Goal: Task Accomplishment & Management: Complete application form

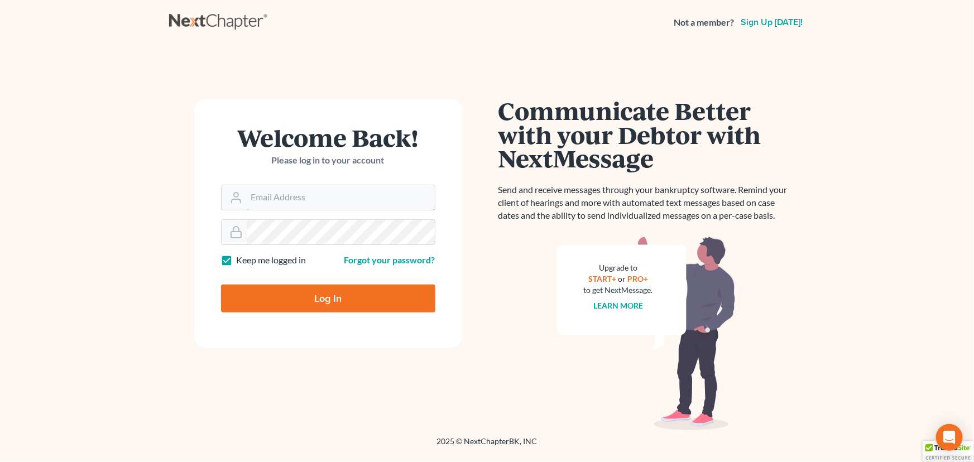
type input "[PERSON_NAME][EMAIL_ADDRESS][DOMAIN_NAME]"
click at [285, 296] on input "Log In" at bounding box center [328, 299] width 214 height 28
type input "Thinking..."
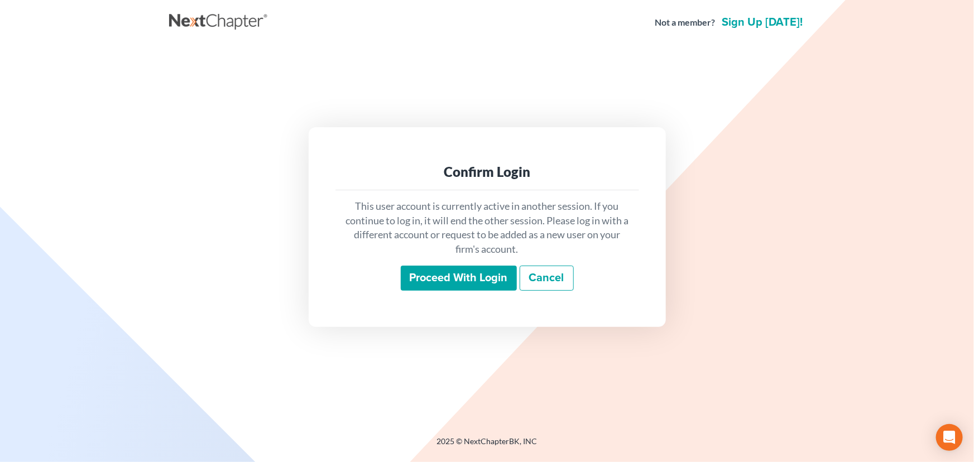
click at [472, 277] on input "Proceed with login" at bounding box center [459, 279] width 116 height 26
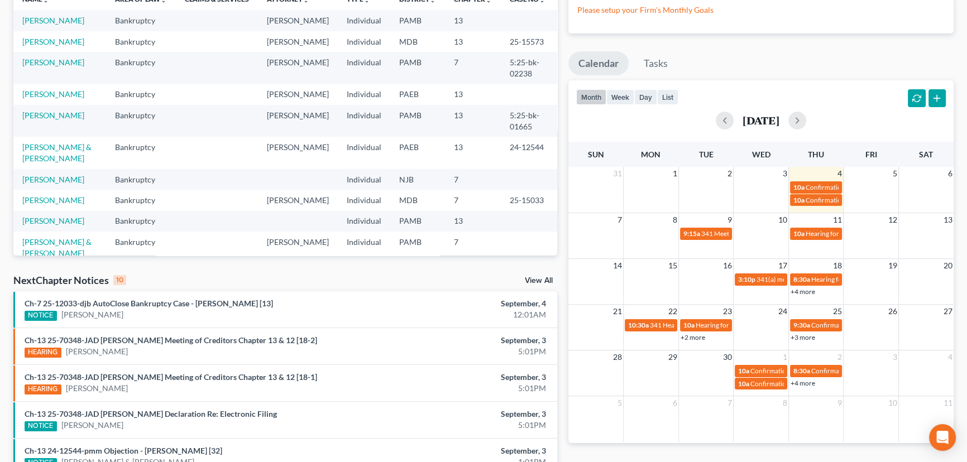
scroll to position [101, 0]
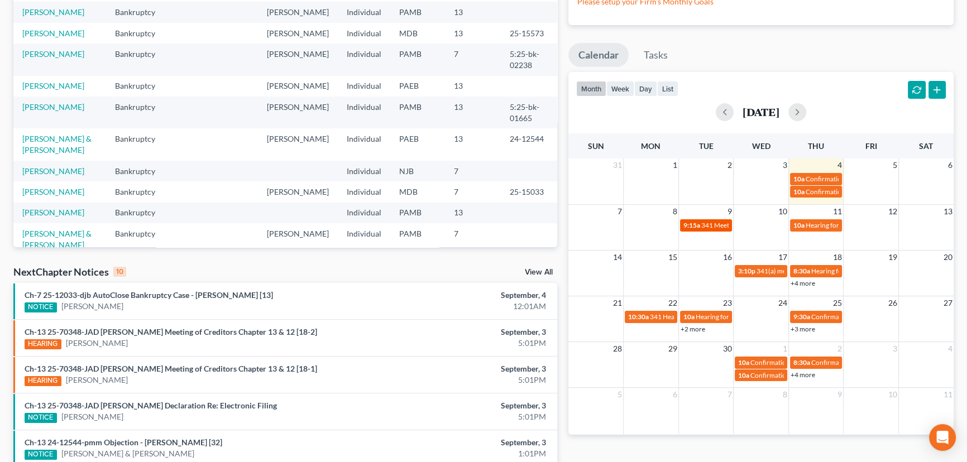
click at [698, 228] on span "9:15a" at bounding box center [691, 225] width 17 height 8
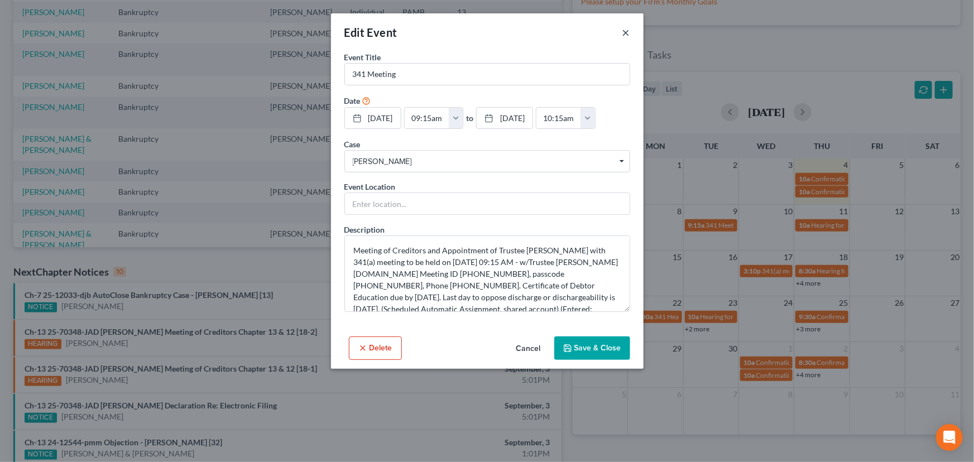
click at [628, 31] on button "×" at bounding box center [626, 32] width 8 height 13
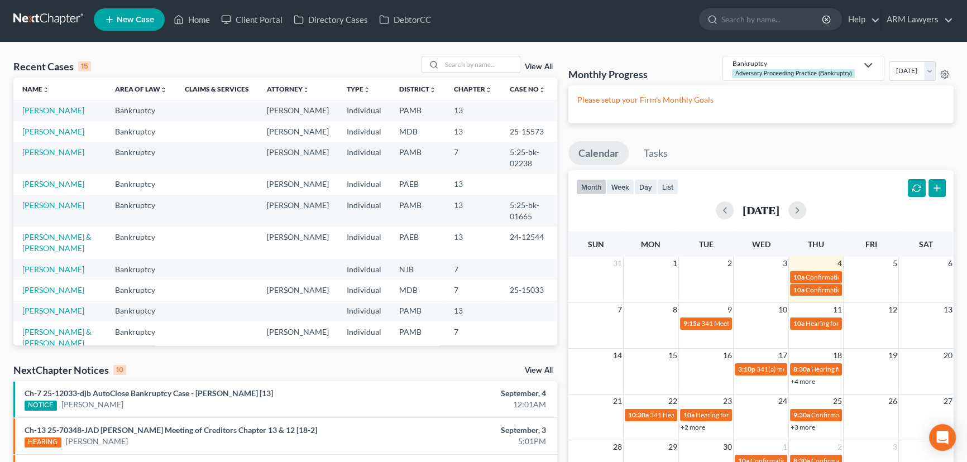
scroll to position [0, 0]
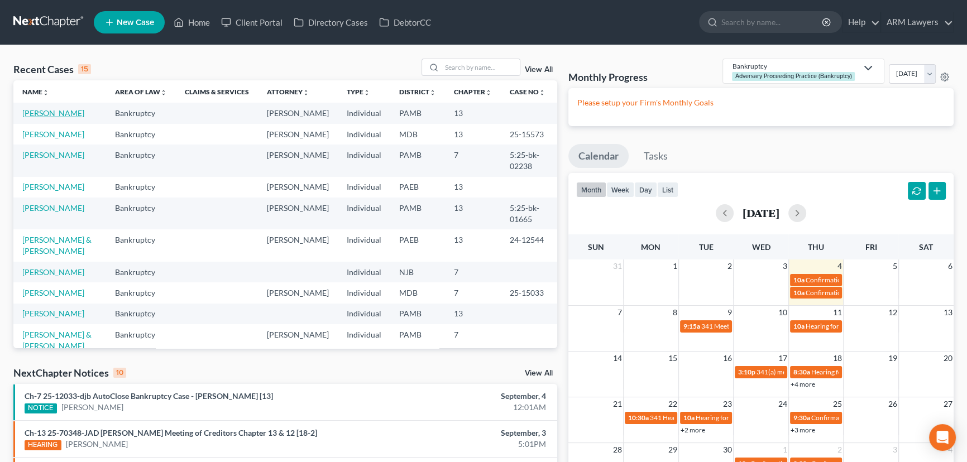
click at [40, 117] on link "Mitchell, Brian" at bounding box center [53, 112] width 62 height 9
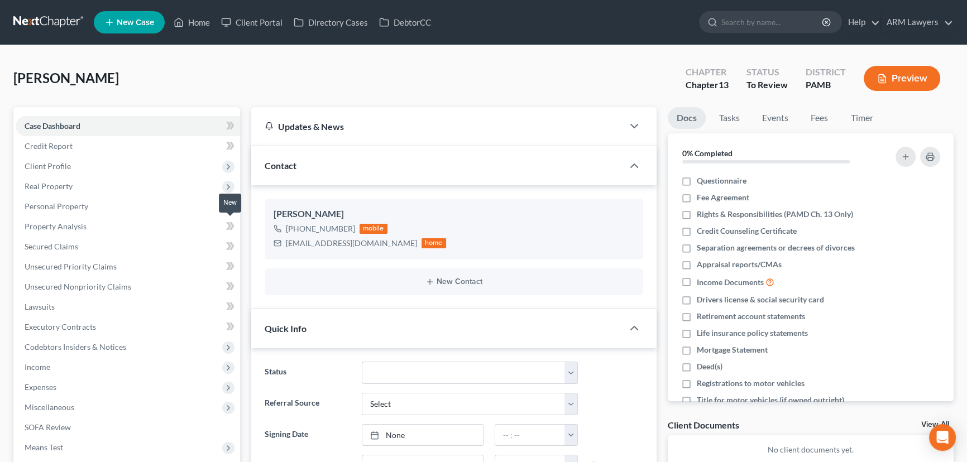
scroll to position [132, 0]
drag, startPoint x: 196, startPoint y: 21, endPoint x: 214, endPoint y: 121, distance: 102.0
click at [196, 21] on link "Home" at bounding box center [191, 22] width 47 height 20
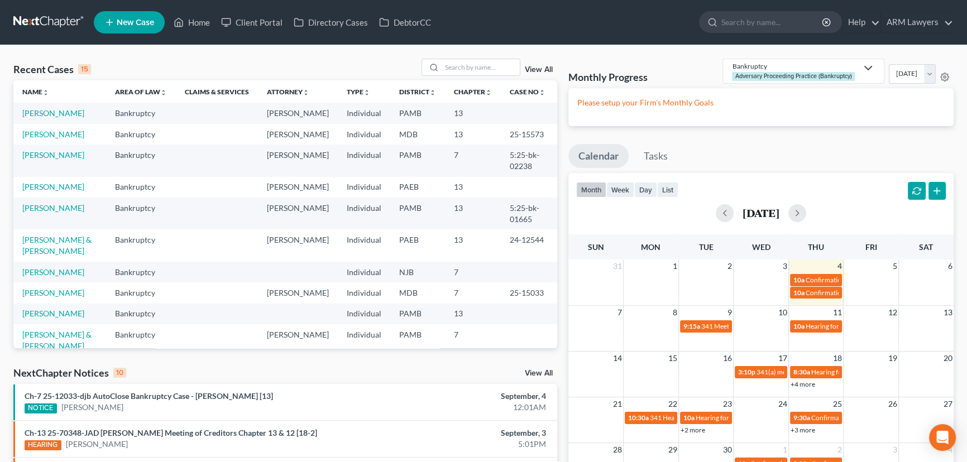
click at [539, 66] on link "View All" at bounding box center [539, 70] width 28 height 8
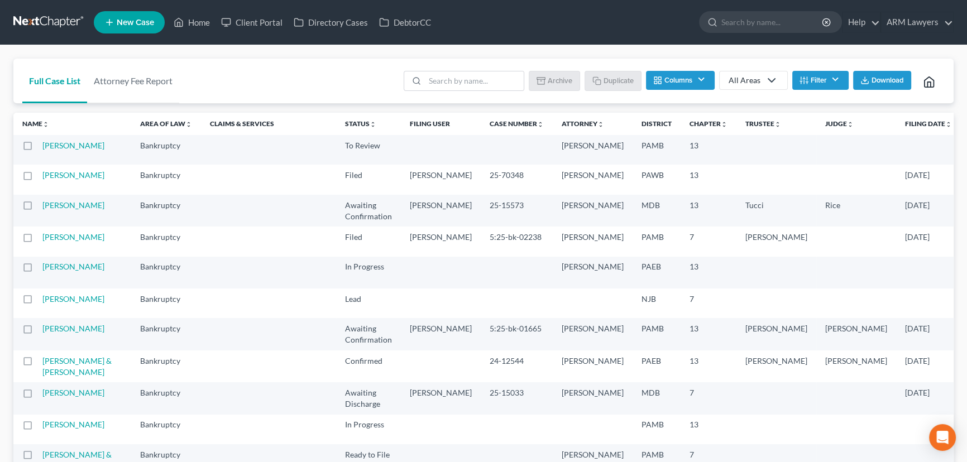
click at [824, 83] on button "Filter" at bounding box center [820, 80] width 56 height 19
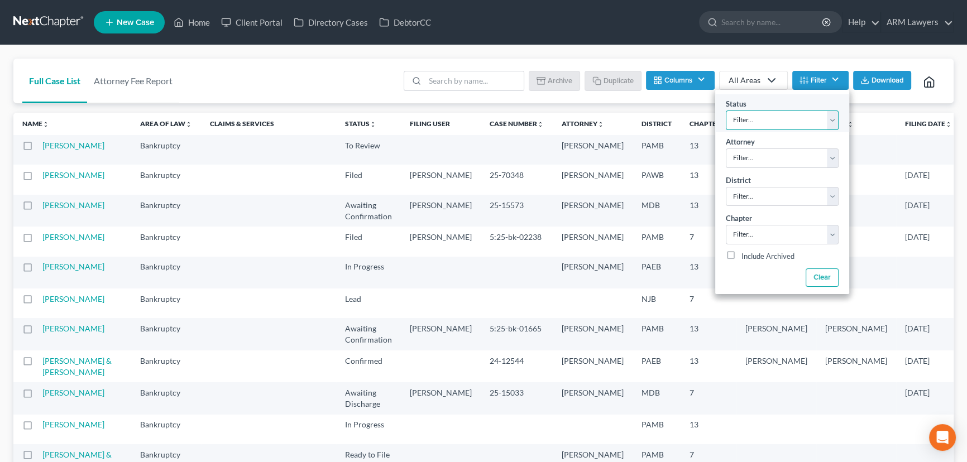
click at [780, 119] on select "Filter... Answer Due Awaiting Confirmation Awaiting Discharge Confirmed Could N…" at bounding box center [782, 121] width 113 height 20
select select "16"
click at [726, 111] on select "Filter... Answer Due Awaiting Confirmation Awaiting Discharge Confirmed Could N…" at bounding box center [782, 121] width 113 height 20
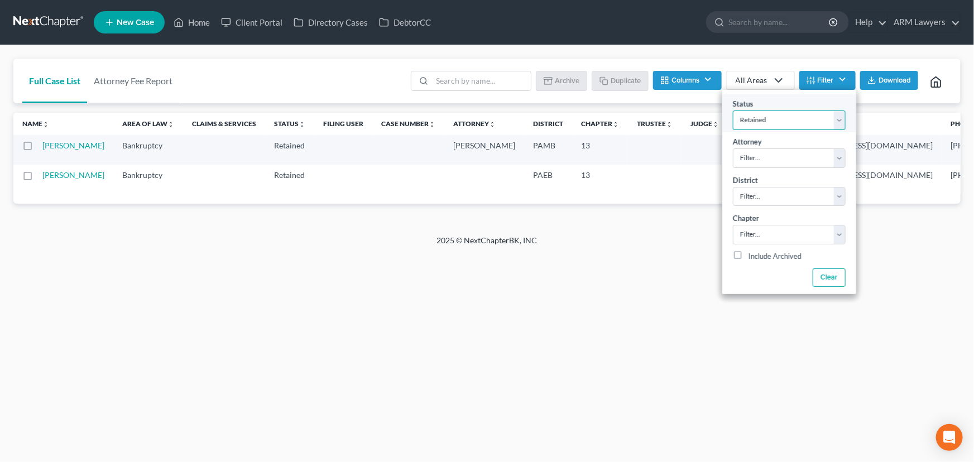
drag, startPoint x: 806, startPoint y: 111, endPoint x: 803, endPoint y: 116, distance: 6.0
click at [806, 111] on select "Filter... Answer Due Awaiting Confirmation Awaiting Discharge Confirmed Could N…" at bounding box center [789, 121] width 113 height 20
click at [628, 183] on td at bounding box center [655, 180] width 54 height 30
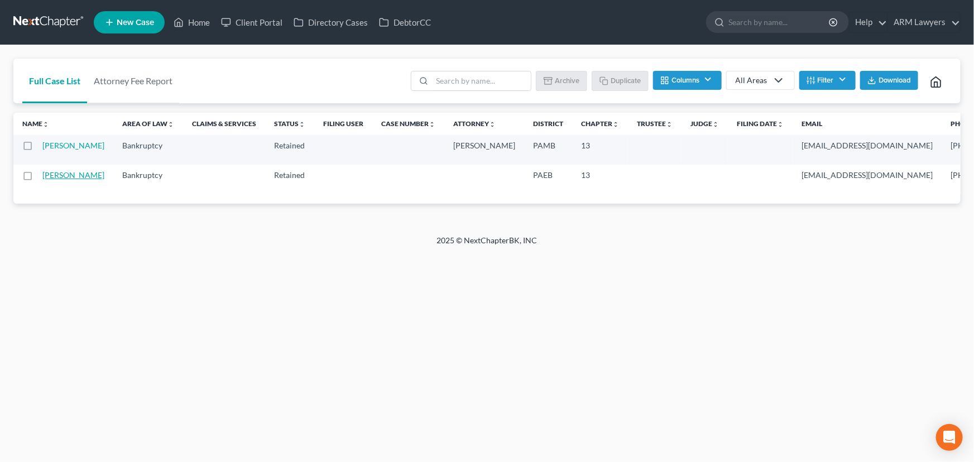
click at [50, 180] on link "Davis, John" at bounding box center [73, 174] width 62 height 9
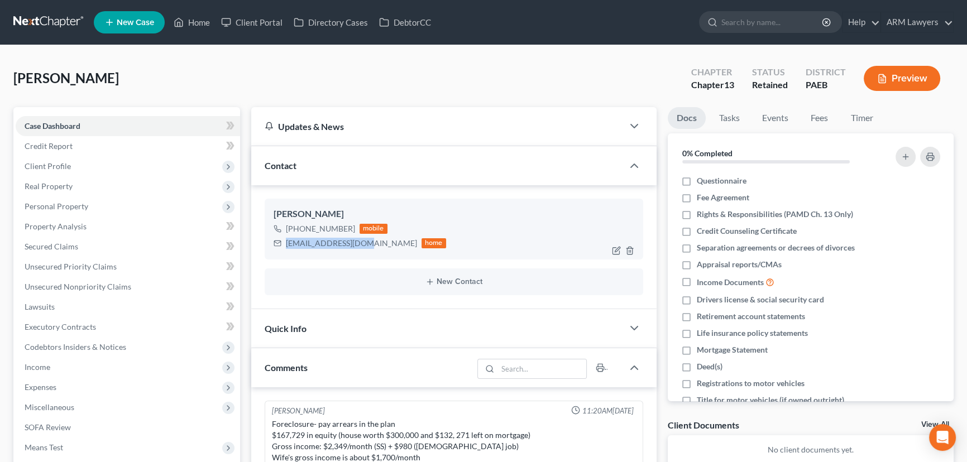
drag, startPoint x: 286, startPoint y: 242, endPoint x: 363, endPoint y: 244, distance: 77.6
click at [363, 244] on div "1979johnd@gmail.com" at bounding box center [351, 243] width 131 height 11
copy div "1979johnd@gmail.com"
drag, startPoint x: 201, startPoint y: 19, endPoint x: 185, endPoint y: 101, distance: 83.7
click at [201, 19] on link "Home" at bounding box center [191, 22] width 47 height 20
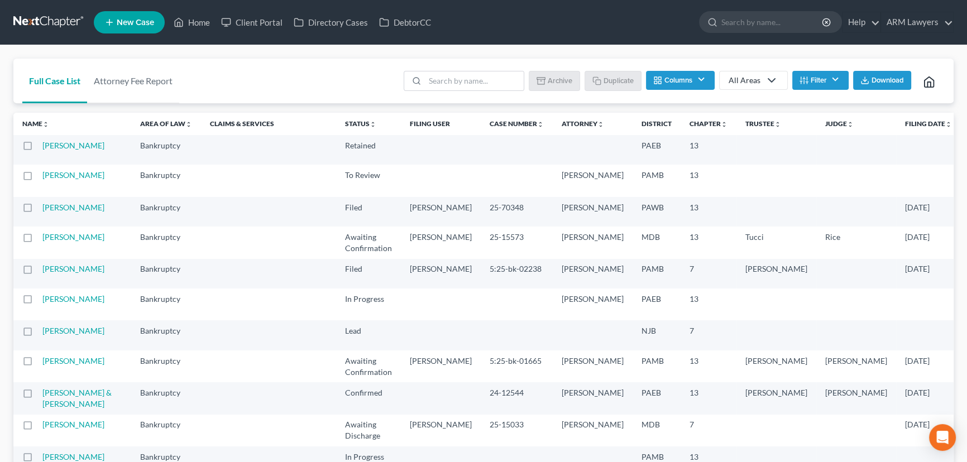
click at [823, 81] on button "Filter" at bounding box center [820, 80] width 56 height 19
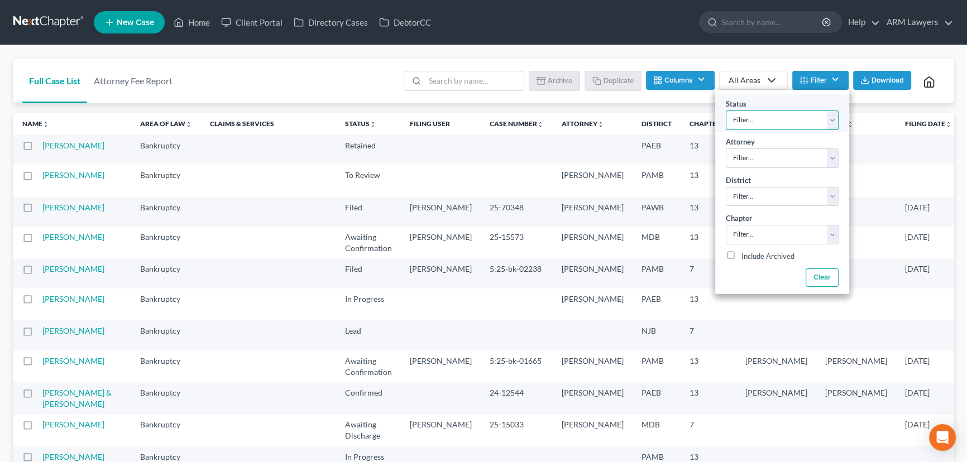
click at [786, 125] on select "Filter... Answer Due Awaiting Confirmation Awaiting Discharge Confirmed Could N…" at bounding box center [782, 121] width 113 height 20
select select "9"
click at [726, 111] on select "Filter... Answer Due Awaiting Confirmation Awaiting Discharge Confirmed Could N…" at bounding box center [782, 121] width 113 height 20
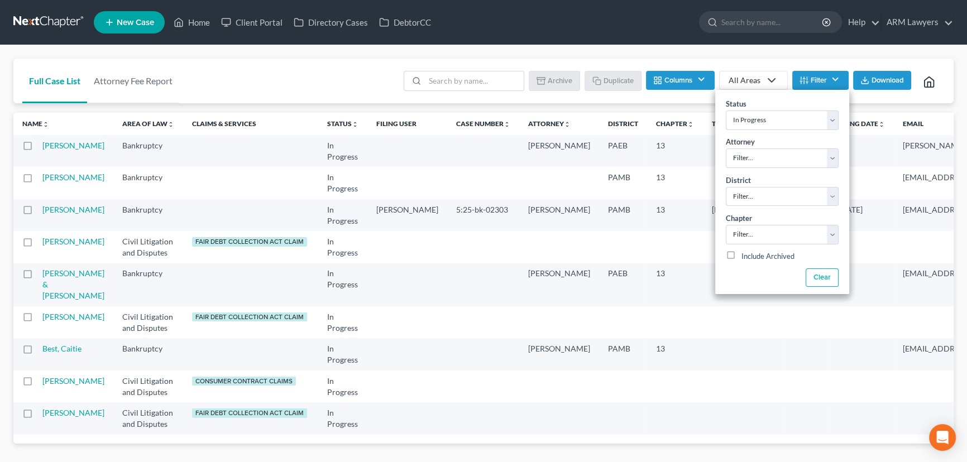
click at [771, 78] on icon at bounding box center [771, 80] width 13 height 13
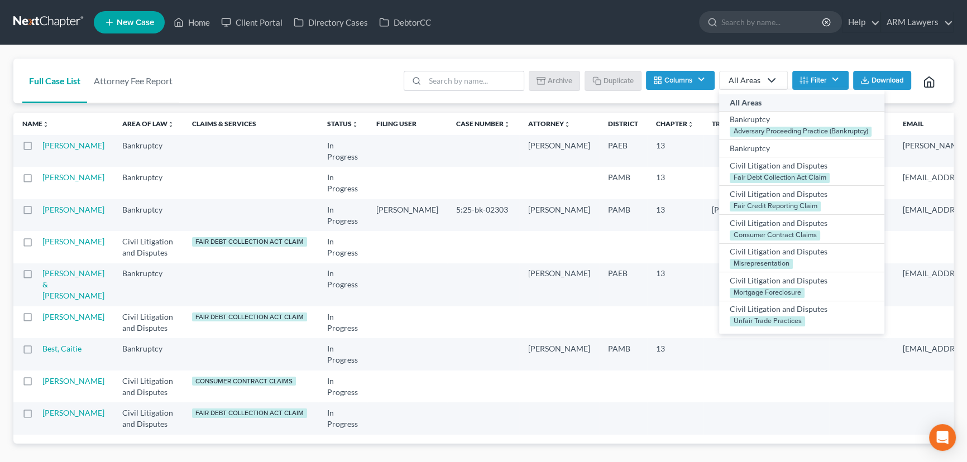
click at [804, 59] on div "Batch Download Archive Un-archive Duplicate Columns Attorney Case Number Area O…" at bounding box center [671, 81] width 548 height 45
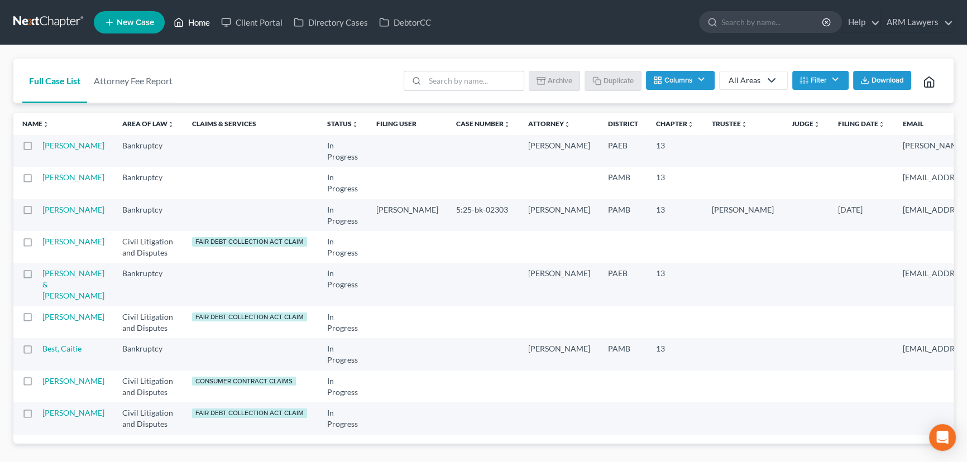
click at [195, 26] on link "Home" at bounding box center [191, 22] width 47 height 20
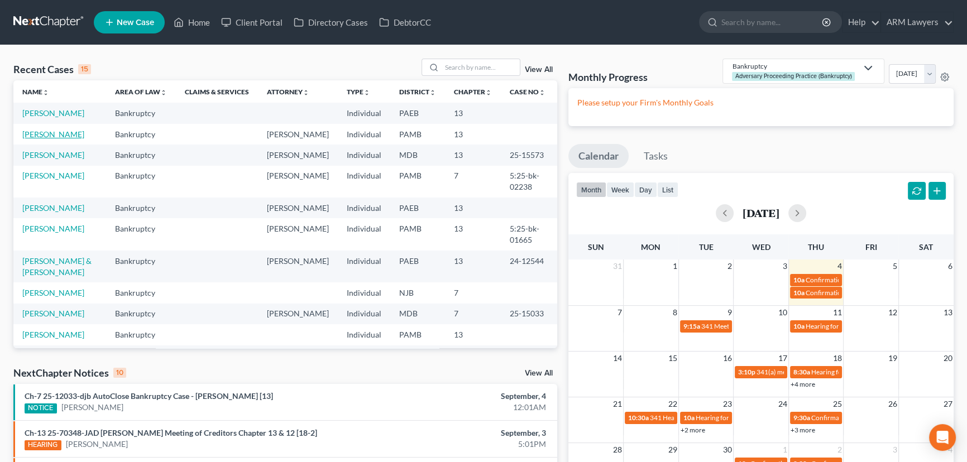
click at [50, 132] on link "Mitchell, Brian" at bounding box center [53, 133] width 62 height 9
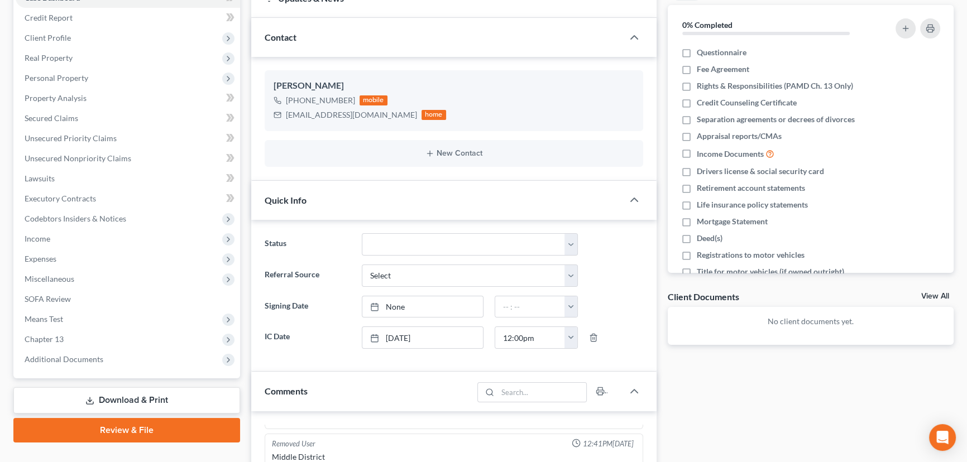
scroll to position [152, 0]
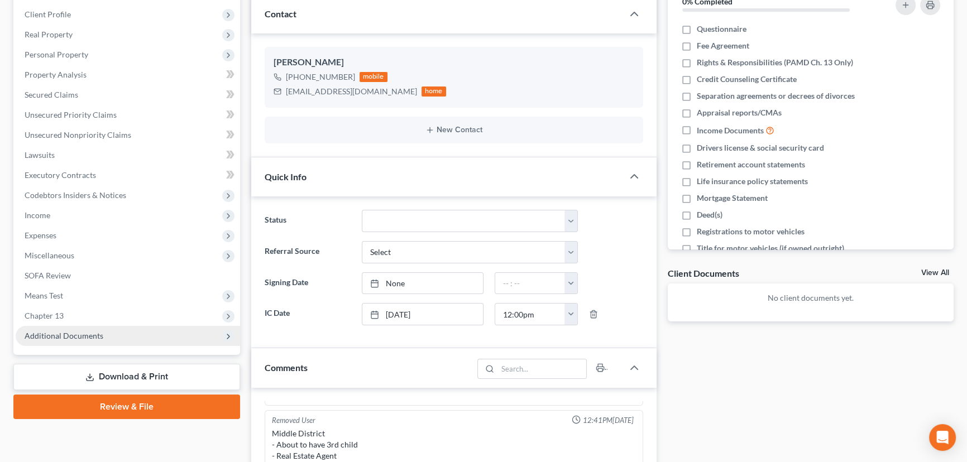
click at [87, 338] on span "Additional Documents" at bounding box center [64, 335] width 79 height 9
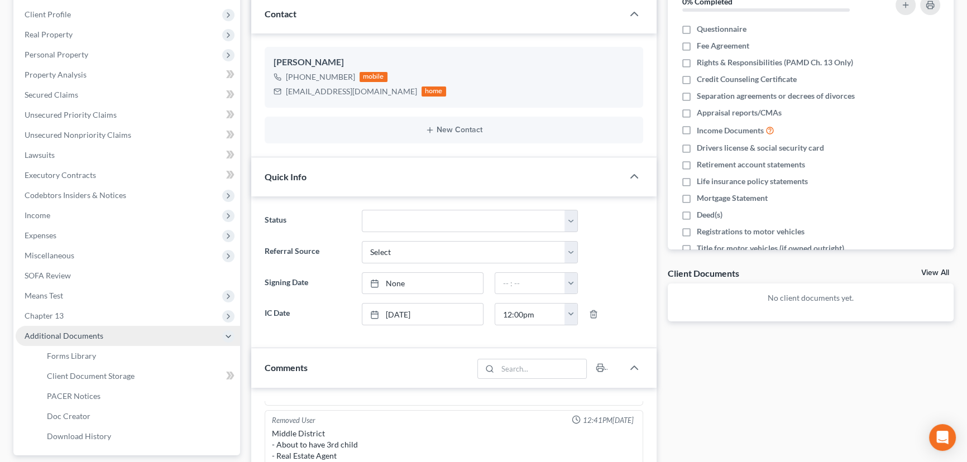
scroll to position [203, 0]
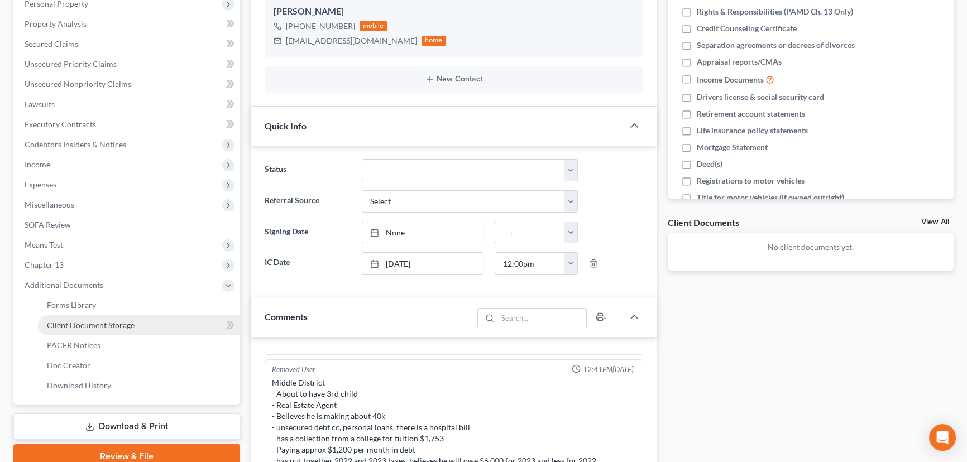
click at [130, 332] on link "Client Document Storage" at bounding box center [139, 325] width 202 height 20
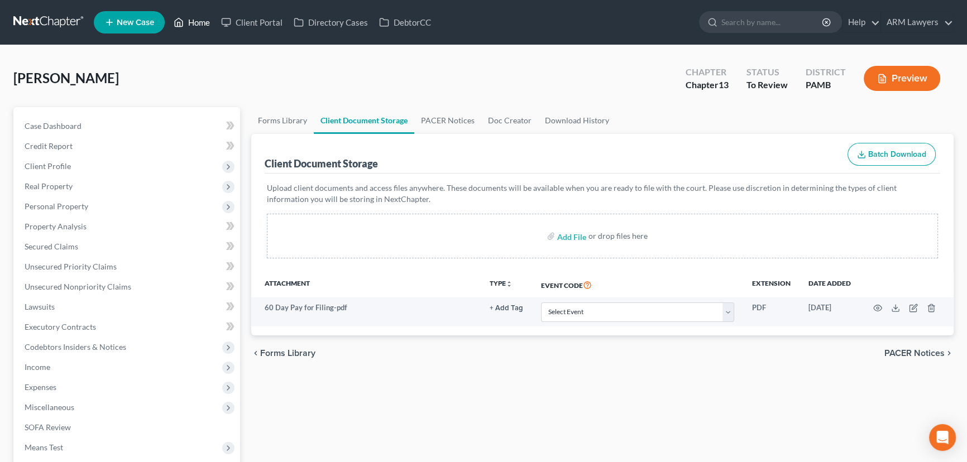
click at [200, 25] on link "Home" at bounding box center [191, 22] width 47 height 20
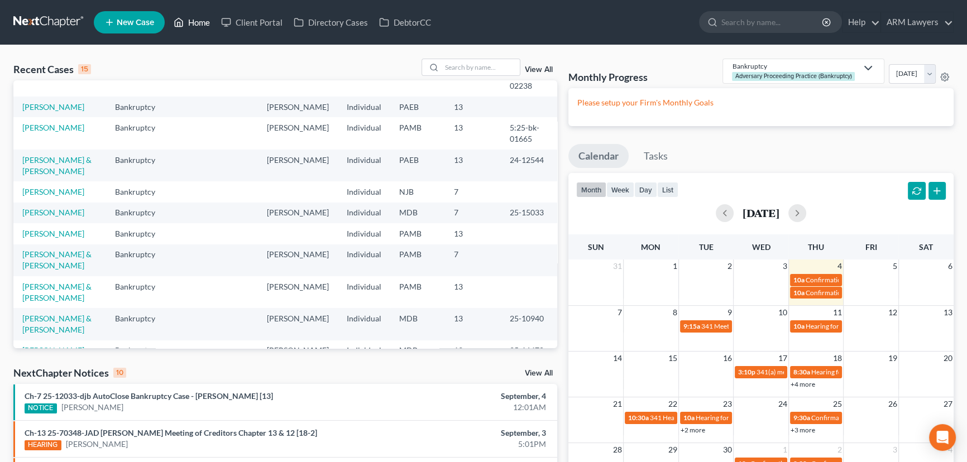
scroll to position [143, 0]
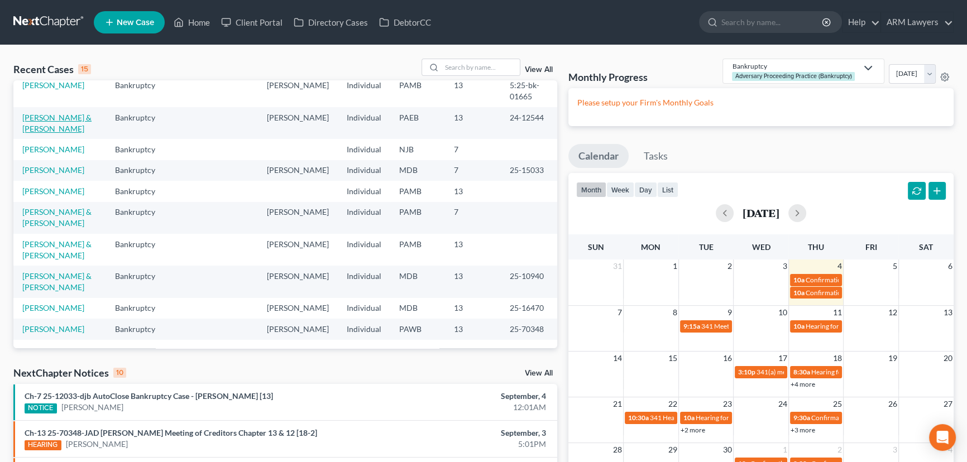
click at [56, 118] on link "Salemi, Melissa & Salvatore" at bounding box center [56, 123] width 69 height 21
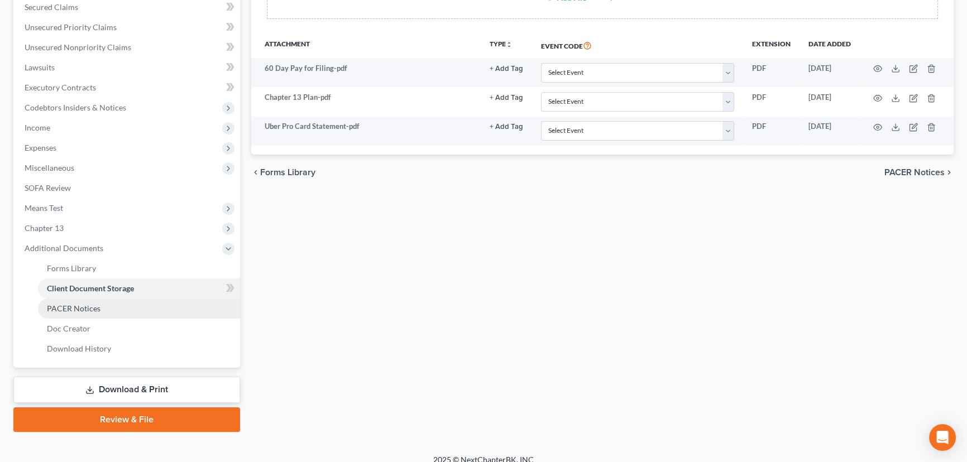
scroll to position [250, 0]
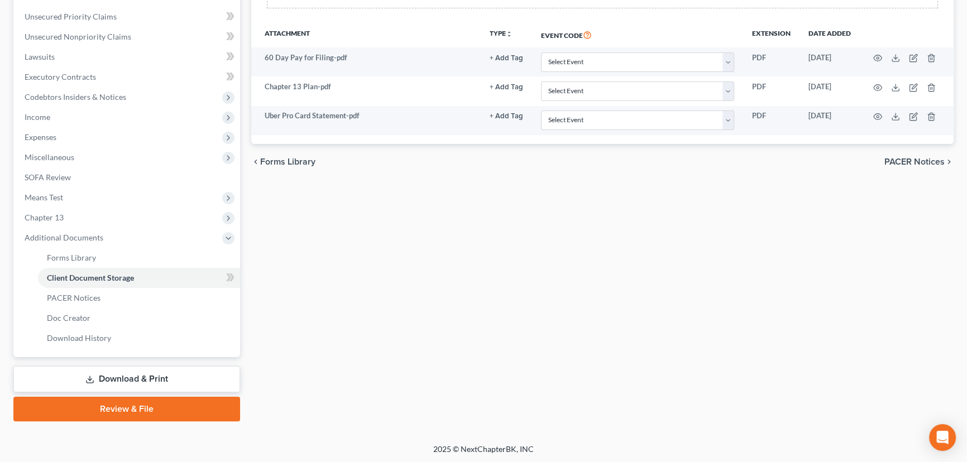
click at [147, 410] on link "Review & File" at bounding box center [126, 409] width 227 height 25
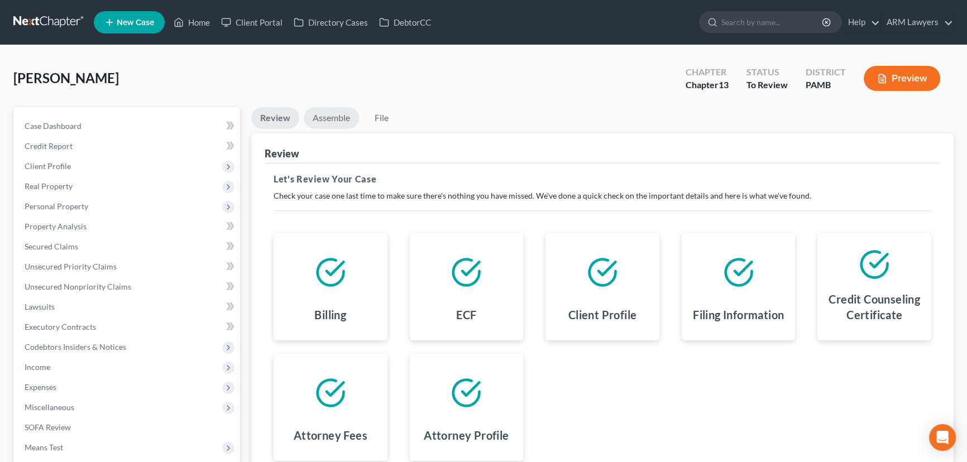
click at [339, 115] on link "Assemble" at bounding box center [331, 118] width 55 height 22
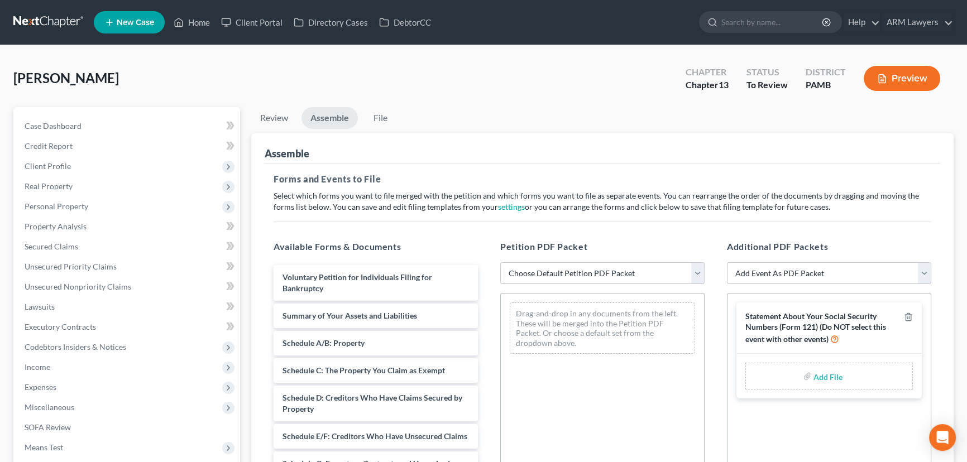
click at [620, 267] on select "Choose Default Petition PDF Packet Emergency Filing (Voluntary Petition and Cre…" at bounding box center [602, 273] width 204 height 22
select select "1"
click at [500, 262] on select "Choose Default Petition PDF Packet Emergency Filing (Voluntary Petition and Cre…" at bounding box center [602, 273] width 204 height 22
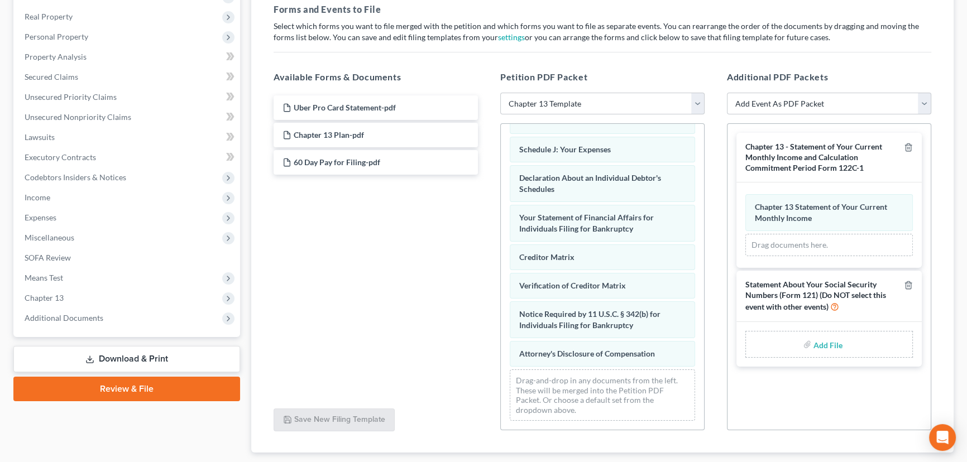
scroll to position [152, 0]
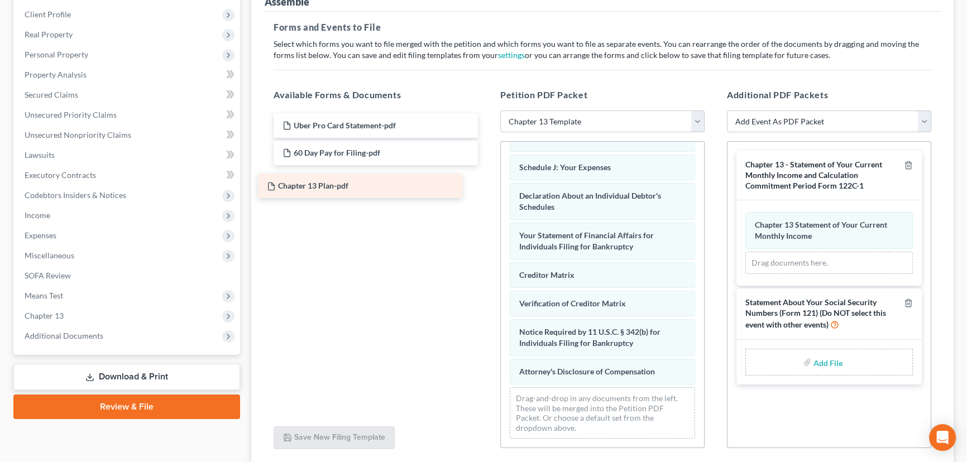
drag, startPoint x: 373, startPoint y: 150, endPoint x: 358, endPoint y: 184, distance: 38.0
click at [358, 184] on div "Chapter 13 Plan-pdf Uber Pro Card Statement-pdf Chapter 13 Plan-pdf 60 Day Pay …" at bounding box center [376, 152] width 222 height 79
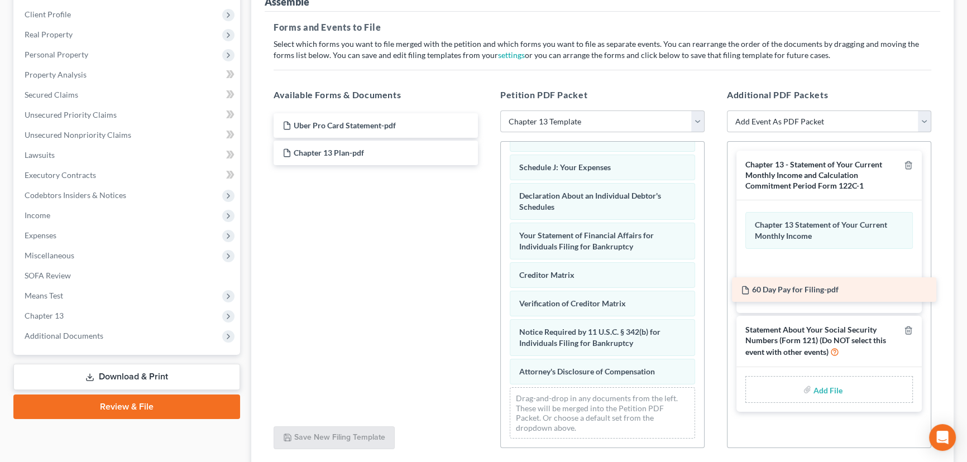
drag, startPoint x: 396, startPoint y: 149, endPoint x: 855, endPoint y: 287, distance: 478.7
click at [487, 165] on div "60 Day Pay for Filing-pdf Uber Pro Card Statement-pdf 60 Day Pay for Filing-pdf…" at bounding box center [376, 139] width 222 height 52
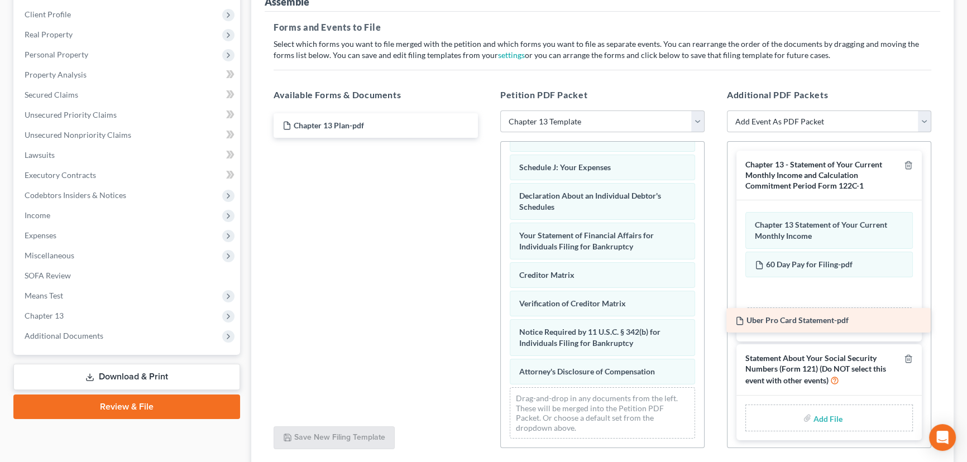
drag, startPoint x: 354, startPoint y: 122, endPoint x: 807, endPoint y: 318, distance: 493.5
click at [487, 138] on div "Uber Pro Card Statement-pdf Uber Pro Card Statement-pdf Chapter 13 Plan-pdf" at bounding box center [376, 125] width 222 height 25
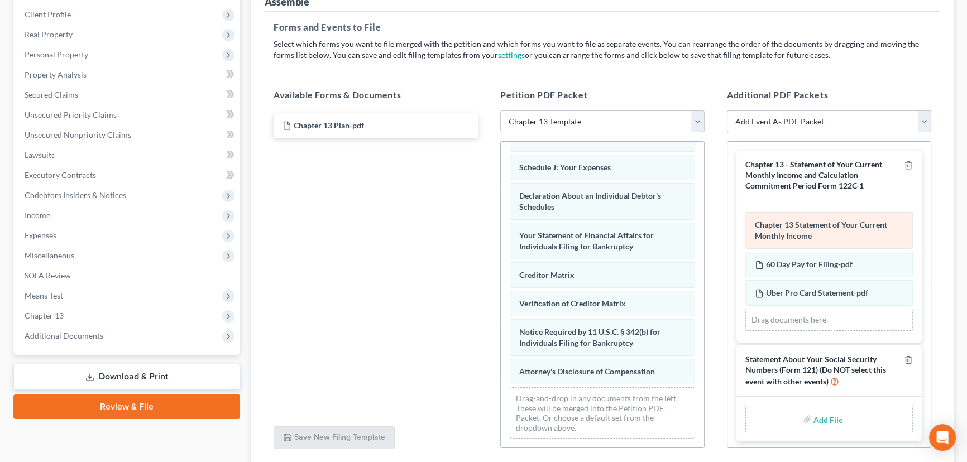
scroll to position [1, 0]
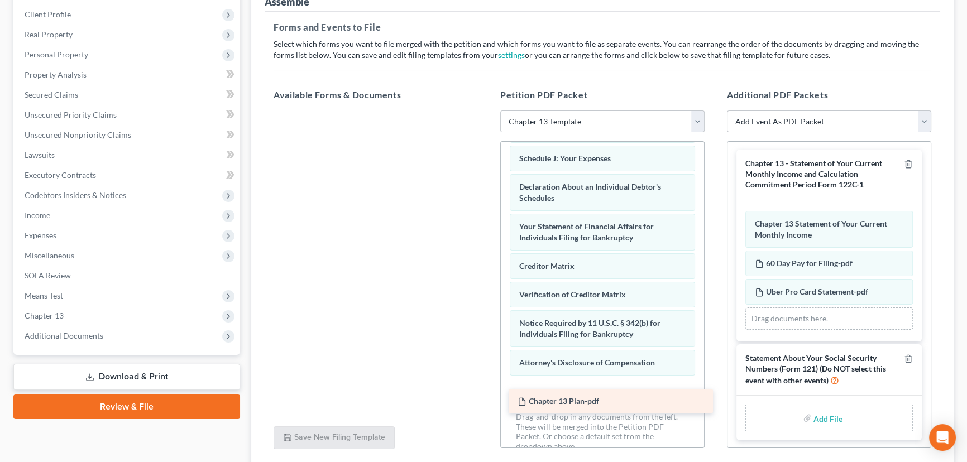
drag, startPoint x: 325, startPoint y: 123, endPoint x: 560, endPoint y: 401, distance: 363.6
click at [487, 111] on div "Chapter 13 Plan-pdf Chapter 13 Plan-pdf" at bounding box center [376, 111] width 222 height 0
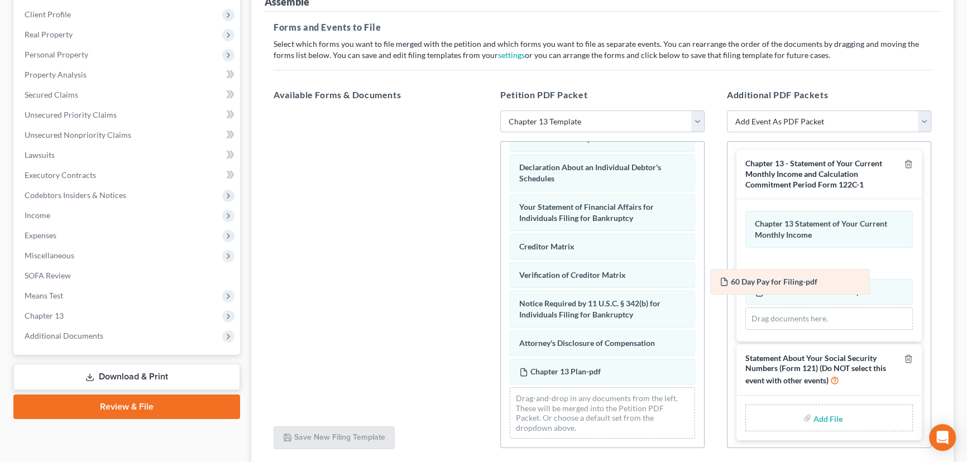
scroll to position [0, 0]
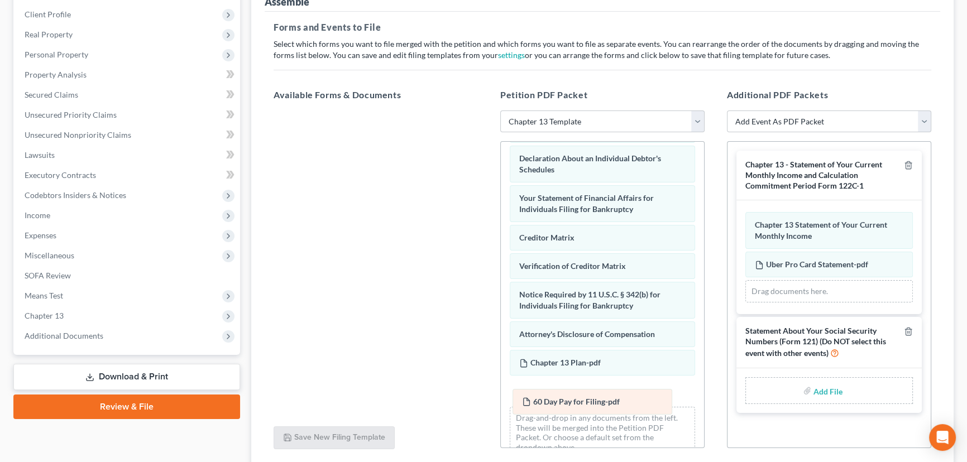
drag, startPoint x: 813, startPoint y: 259, endPoint x: 580, endPoint y: 399, distance: 271.4
click at [745, 303] on div "60 Day Pay for Filing-pdf Amended 60 Day Pay for Filing-pdf Chapter 13 Statemen…" at bounding box center [828, 257] width 167 height 90
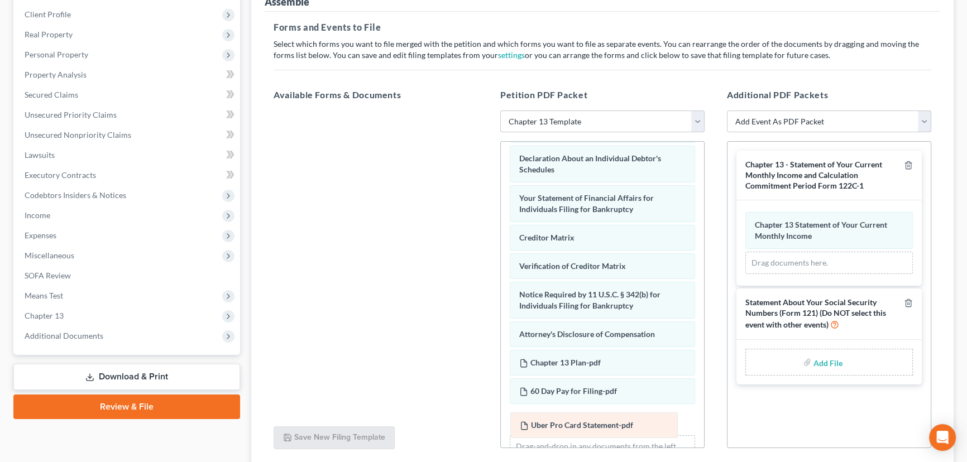
drag, startPoint x: 817, startPoint y: 261, endPoint x: 582, endPoint y: 424, distance: 285.7
click at [745, 274] on div "Uber Pro Card Statement-pdf Amended Uber Pro Card Statement-pdf Chapter 13 Stat…" at bounding box center [828, 243] width 167 height 62
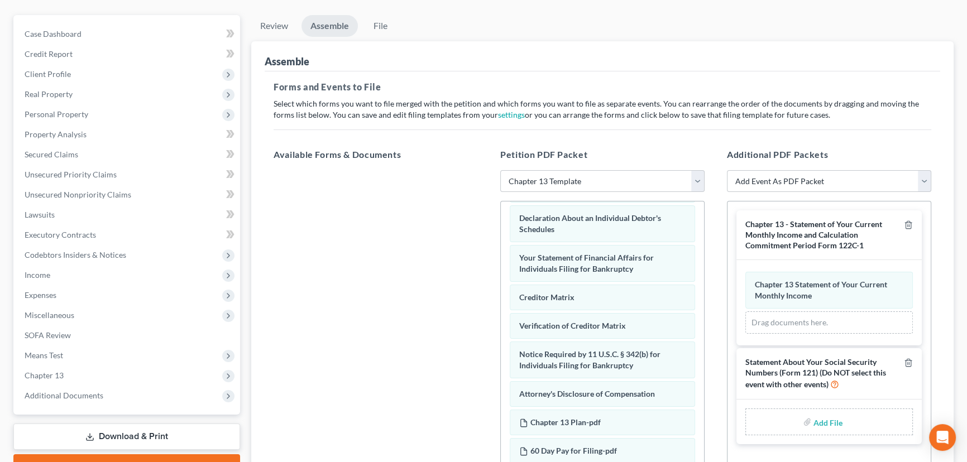
scroll to position [101, 0]
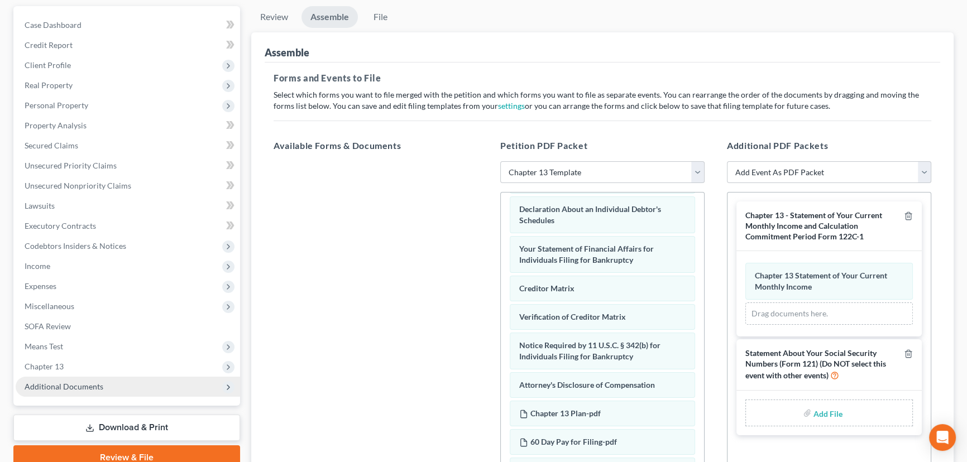
click at [127, 385] on span "Additional Documents" at bounding box center [128, 387] width 224 height 20
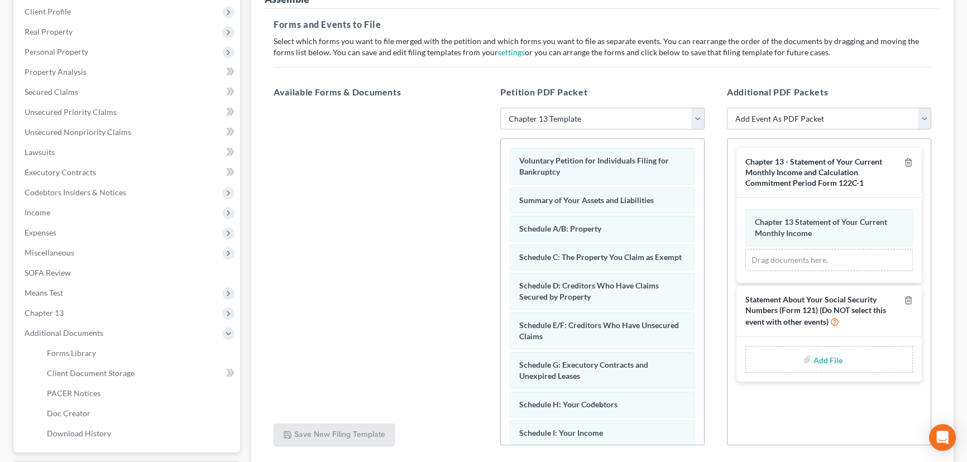
scroll to position [148, 0]
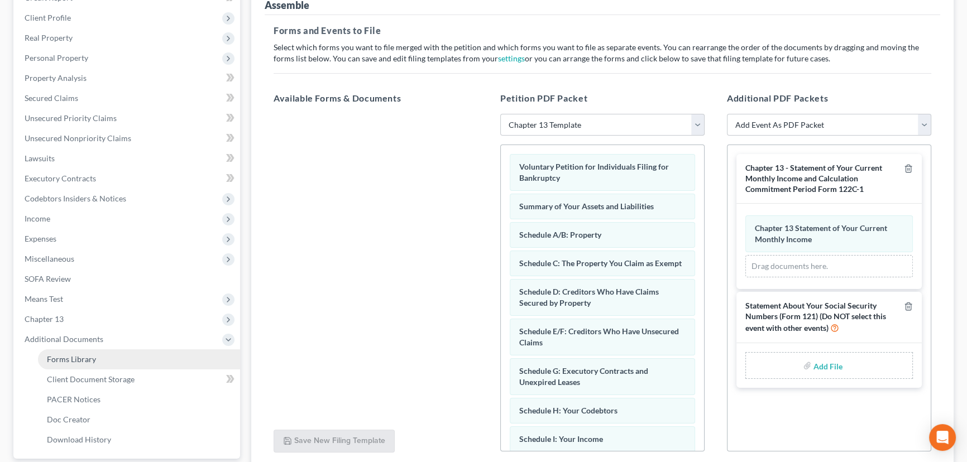
click at [112, 358] on link "Forms Library" at bounding box center [139, 359] width 202 height 20
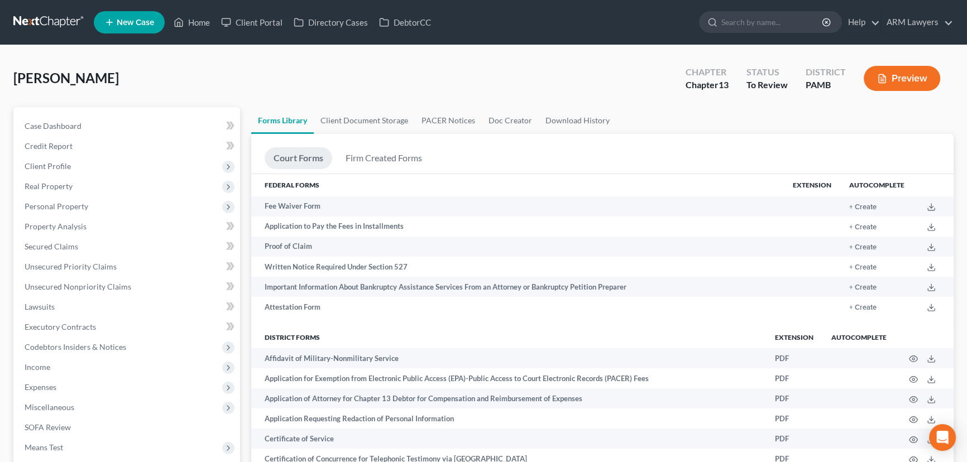
click at [509, 82] on div "Mitchell, Brian Upgraded Chapter Chapter 13 Status To Review District PAMB Prev…" at bounding box center [483, 83] width 940 height 49
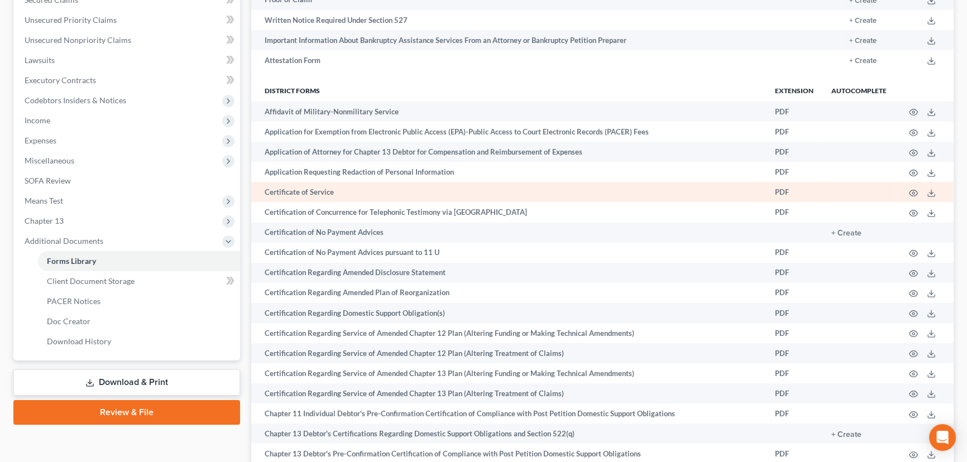
scroll to position [406, 0]
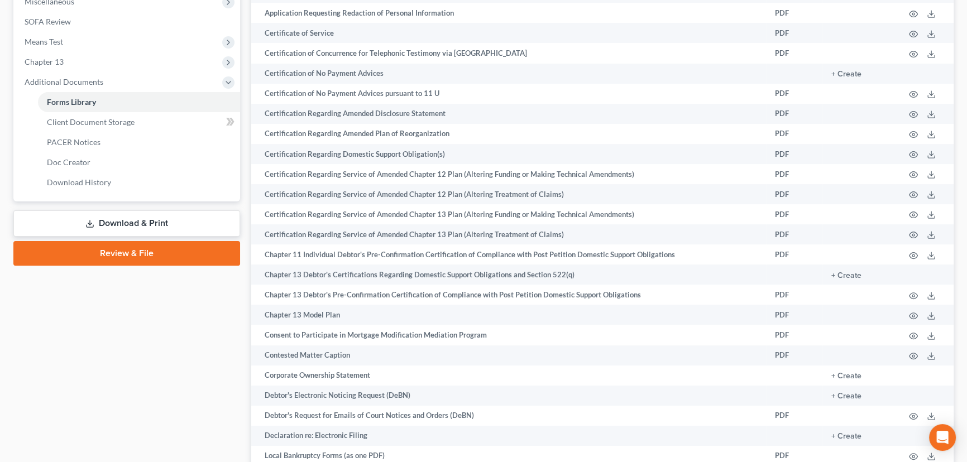
drag, startPoint x: 153, startPoint y: 249, endPoint x: 296, endPoint y: 313, distance: 156.7
click at [153, 249] on link "Review & File" at bounding box center [126, 253] width 227 height 25
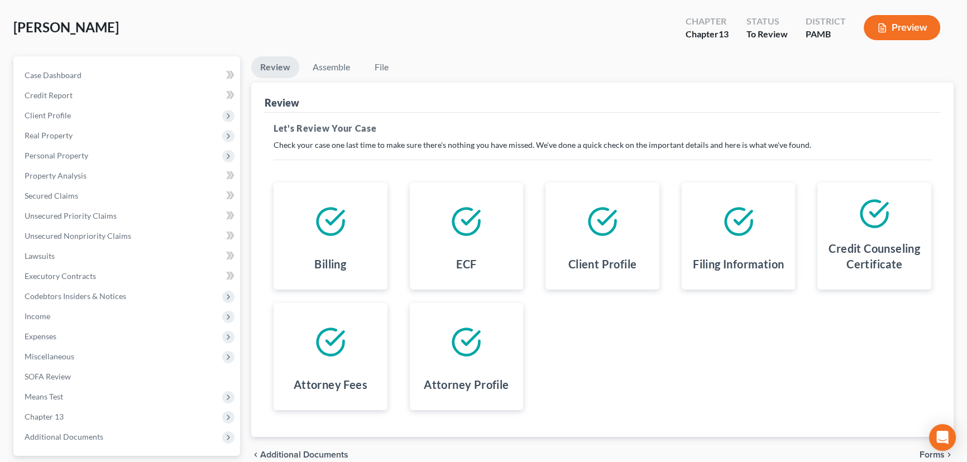
scroll to position [50, 0]
click at [322, 64] on link "Assemble" at bounding box center [331, 68] width 55 height 22
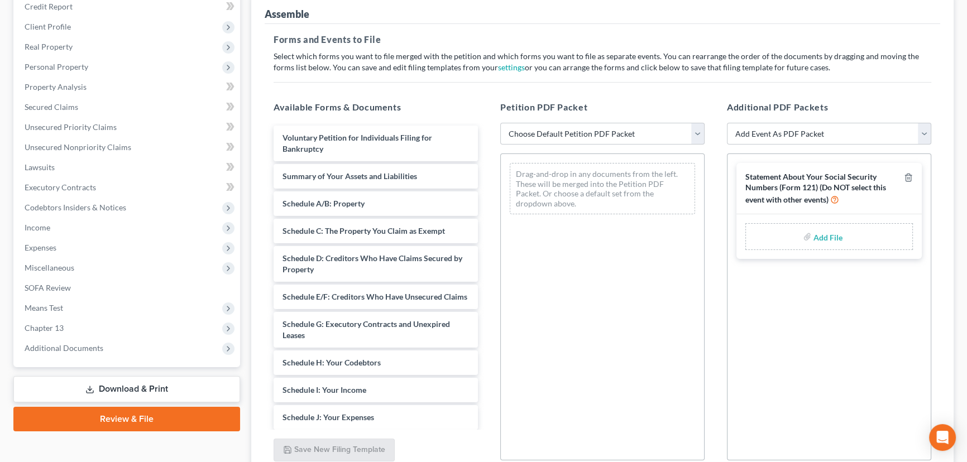
scroll to position [152, 0]
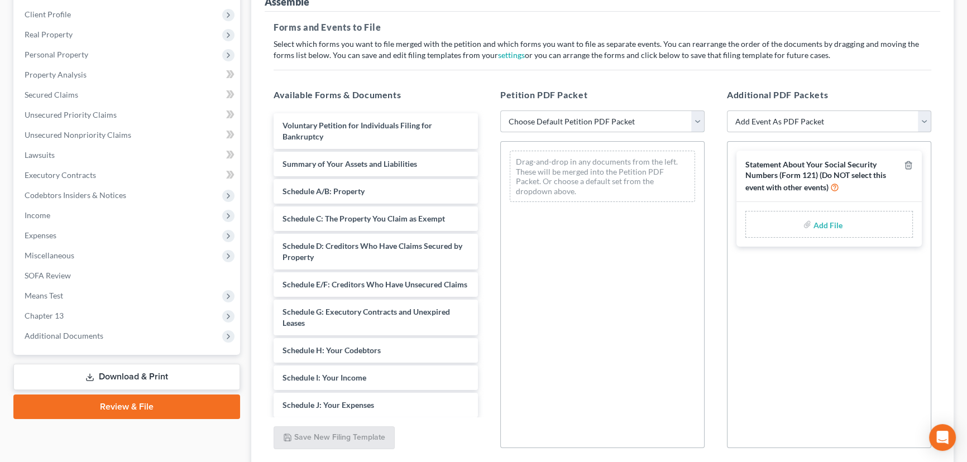
click at [653, 119] on select "Choose Default Petition PDF Packet Emergency Filing (Voluntary Petition and Cre…" at bounding box center [602, 122] width 204 height 22
select select "1"
click at [500, 111] on select "Choose Default Petition PDF Packet Emergency Filing (Voluntary Petition and Cre…" at bounding box center [602, 122] width 204 height 22
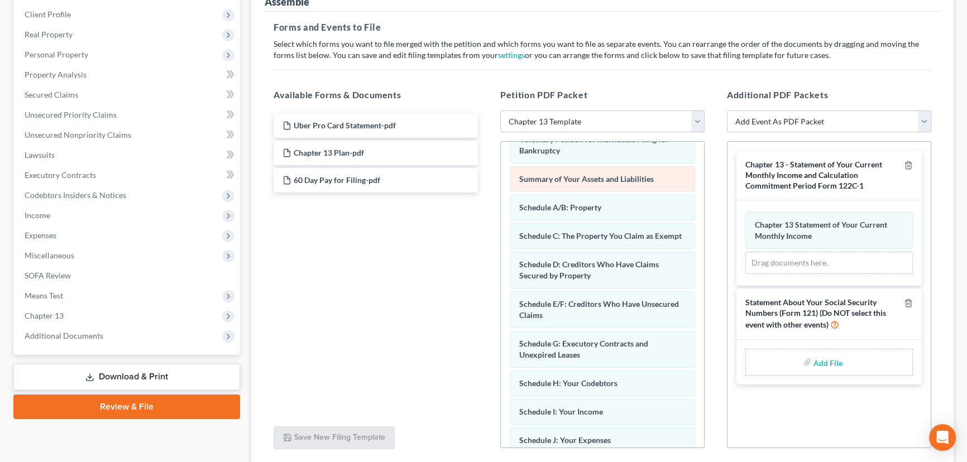
scroll to position [0, 0]
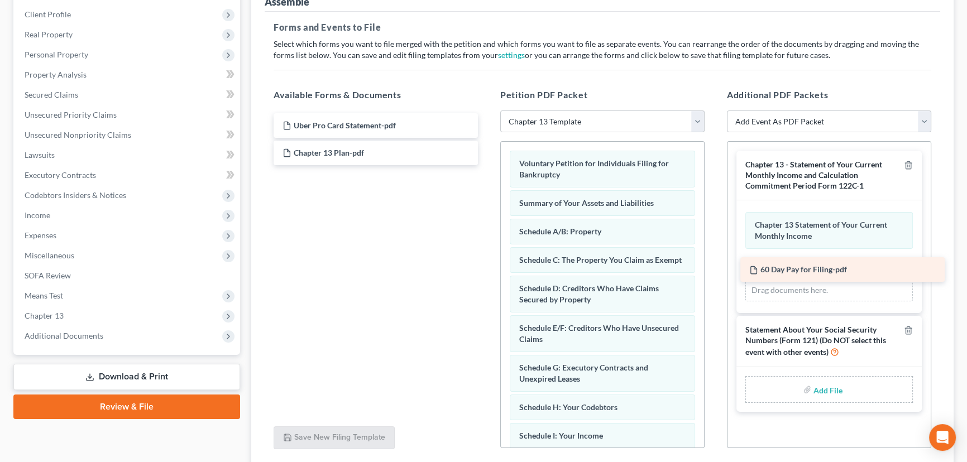
drag, startPoint x: 329, startPoint y: 179, endPoint x: 795, endPoint y: 270, distance: 475.4
click at [487, 165] on div "60 Day Pay for Filing-pdf Uber Pro Card Statement-pdf Chapter 13 Plan-pdf 60 Da…" at bounding box center [376, 139] width 222 height 52
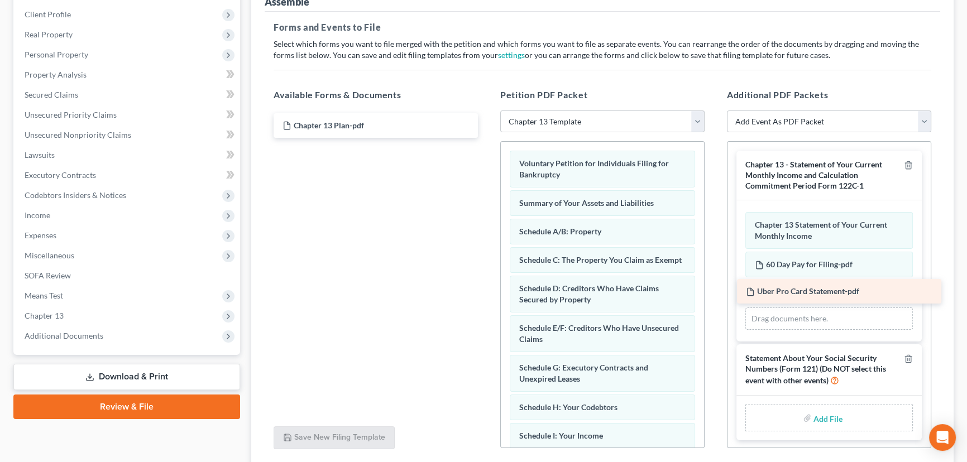
drag, startPoint x: 354, startPoint y: 131, endPoint x: 815, endPoint y: 295, distance: 489.6
click at [487, 138] on div "Uber Pro Card Statement-pdf Uber Pro Card Statement-pdf Chapter 13 Plan-pdf" at bounding box center [376, 125] width 222 height 25
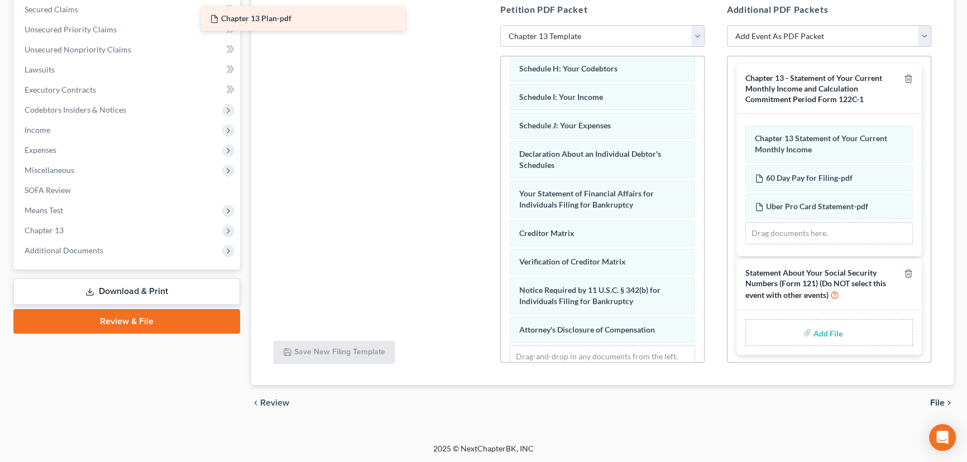
scroll to position [253, 0]
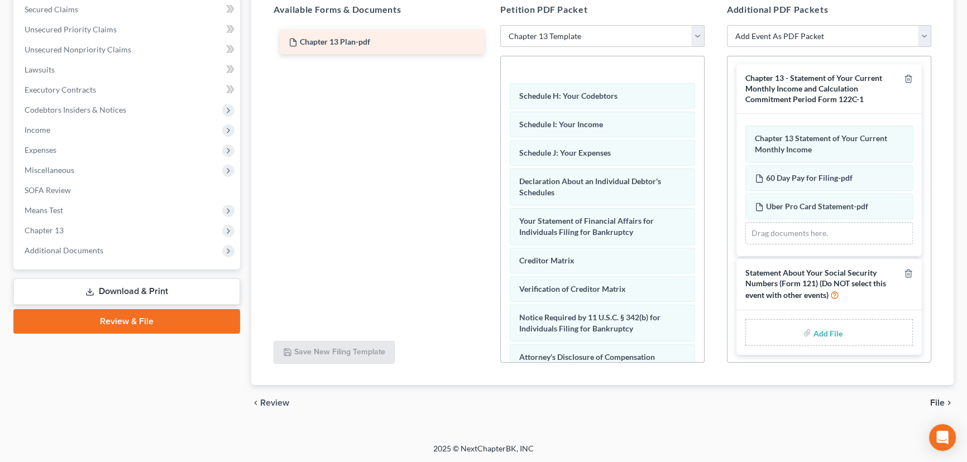
drag, startPoint x: 340, startPoint y: 45, endPoint x: 346, endPoint y: 49, distance: 7.0
click at [346, 25] on div "Chapter 13 Plan-pdf Chapter 13 Plan-pdf" at bounding box center [376, 25] width 222 height 0
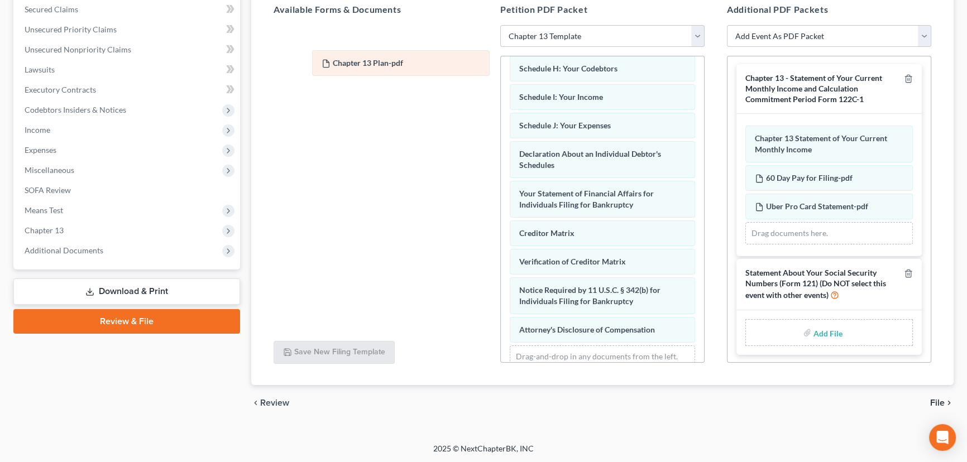
drag, startPoint x: 591, startPoint y: 78, endPoint x: 355, endPoint y: 44, distance: 238.5
click at [501, 49] on div "Chapter 13 Plan-pdf Voluntary Petition for Individuals Filing for Bankruptcy Su…" at bounding box center [602, 104] width 203 height 603
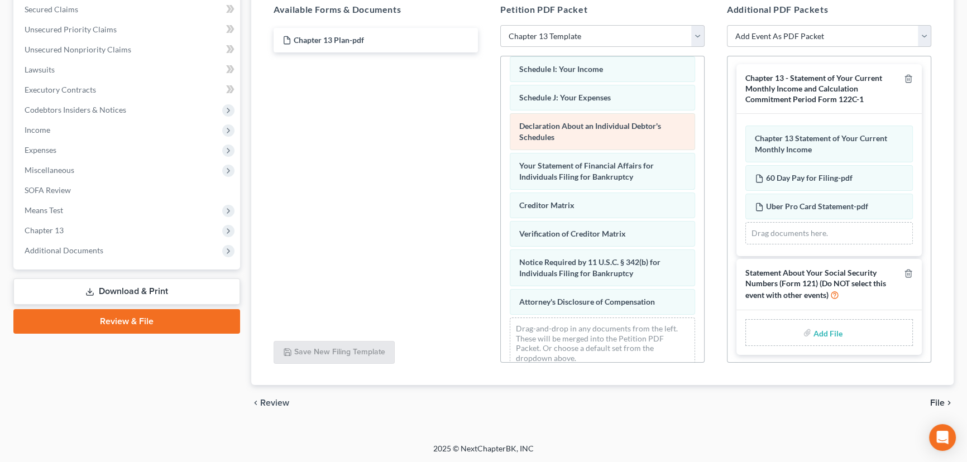
scroll to position [306, 0]
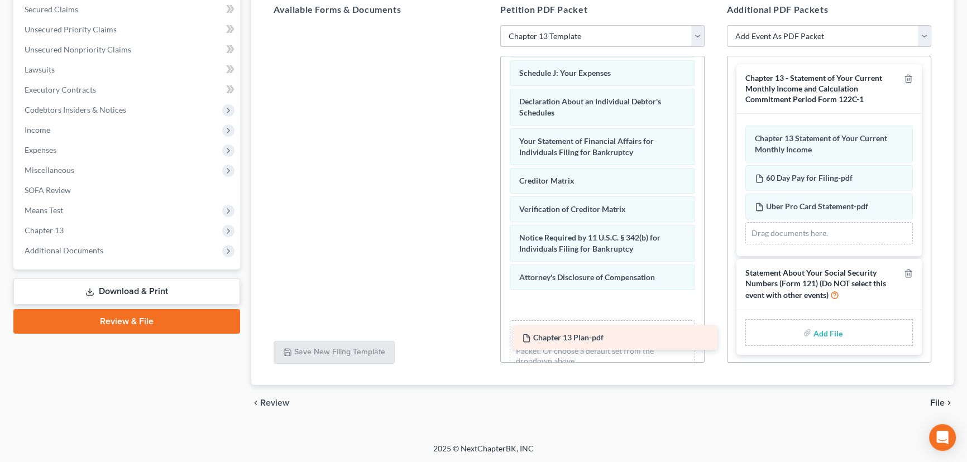
drag, startPoint x: 308, startPoint y: 37, endPoint x: 548, endPoint y: 337, distance: 383.2
click at [487, 25] on div "Chapter 13 Plan-pdf Chapter 13 Plan-pdf" at bounding box center [376, 25] width 222 height 0
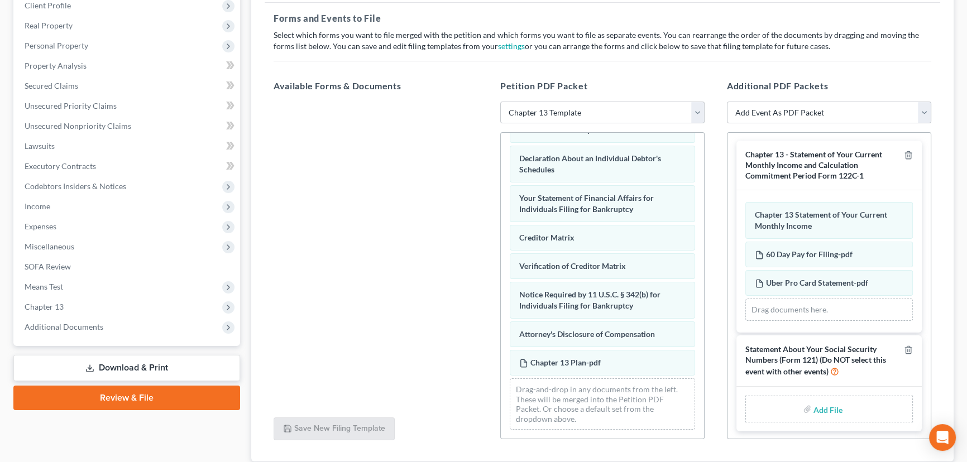
scroll to position [136, 0]
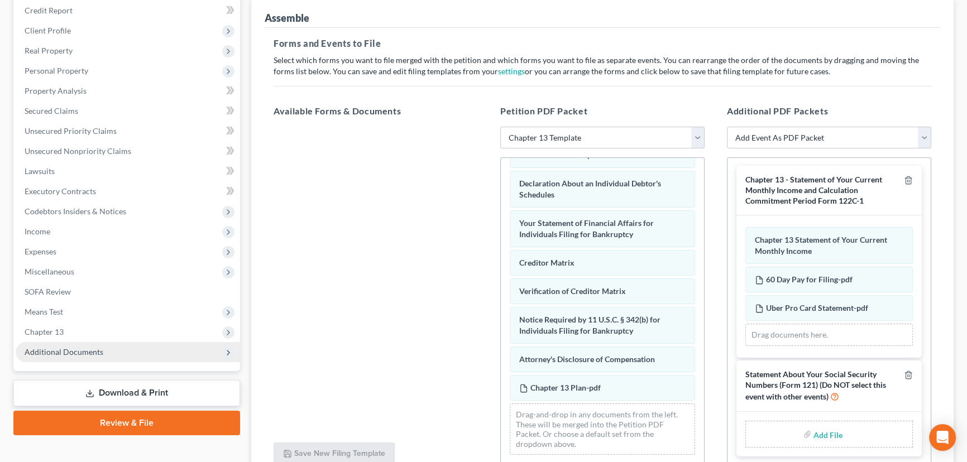
click at [142, 351] on span "Additional Documents" at bounding box center [128, 352] width 224 height 20
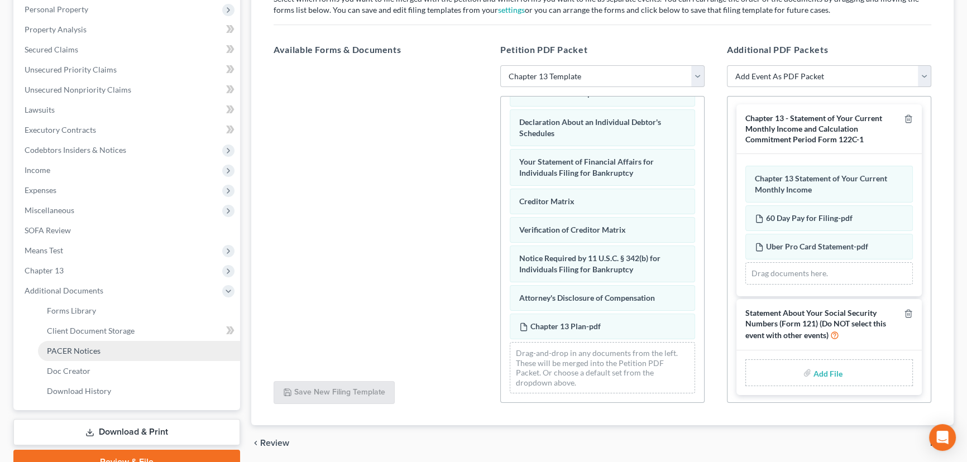
scroll to position [199, 0]
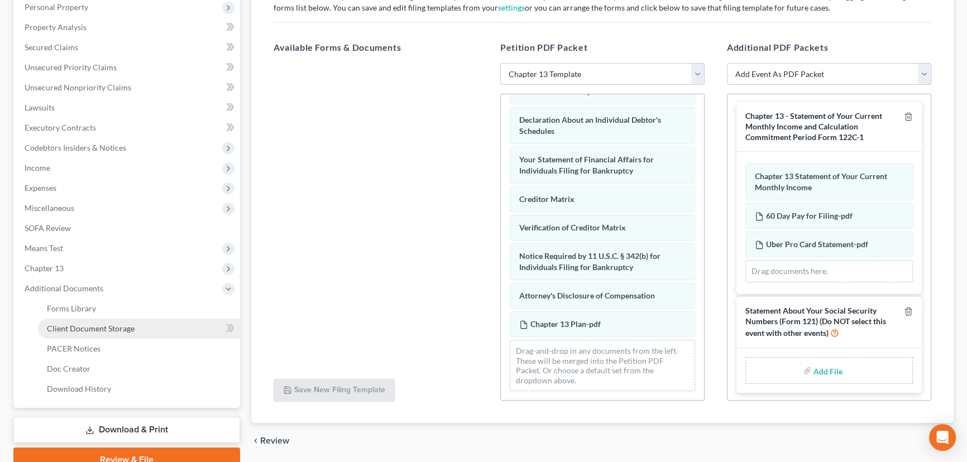
click at [107, 329] on span "Client Document Storage" at bounding box center [91, 328] width 88 height 9
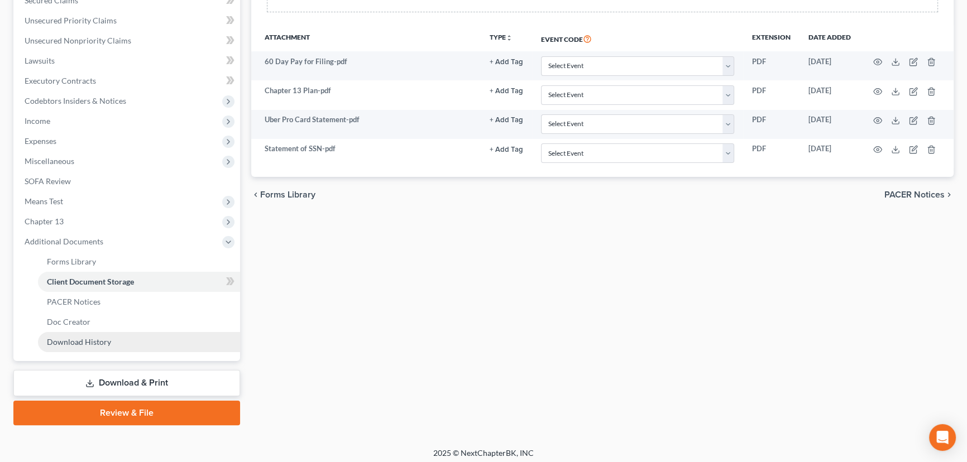
scroll to position [250, 0]
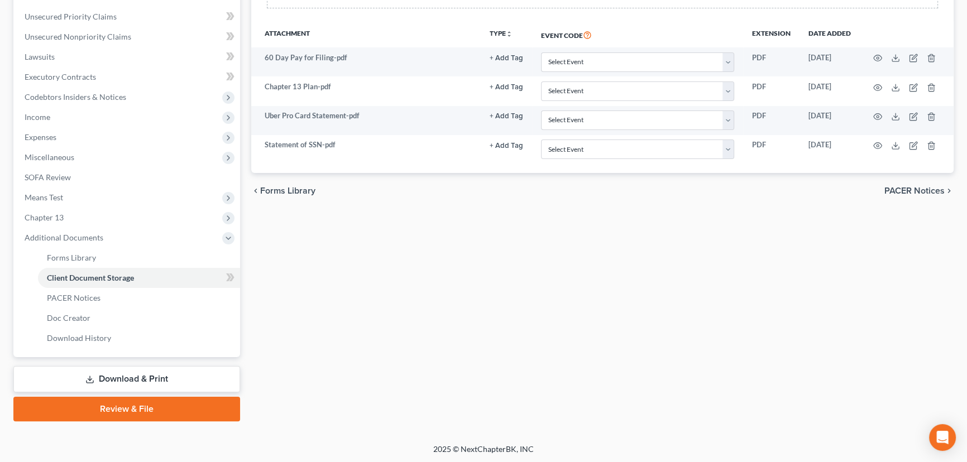
click at [119, 411] on link "Review & File" at bounding box center [126, 409] width 227 height 25
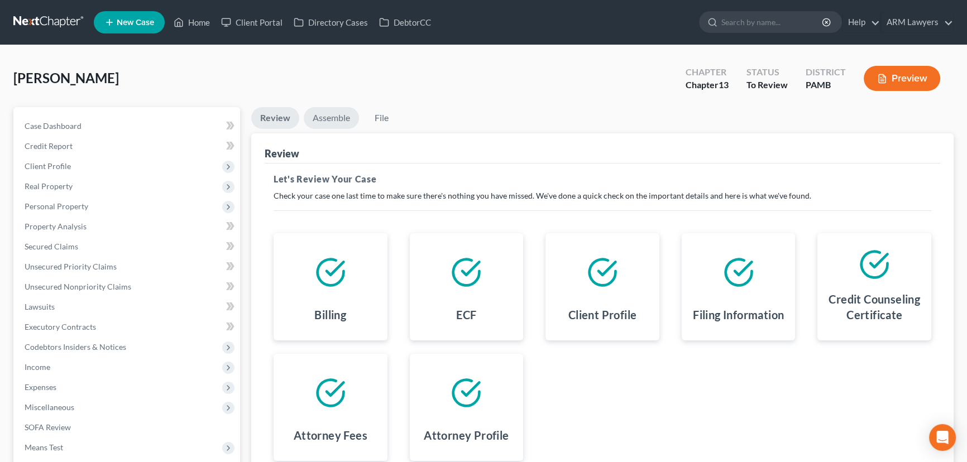
click at [324, 120] on link "Assemble" at bounding box center [331, 118] width 55 height 22
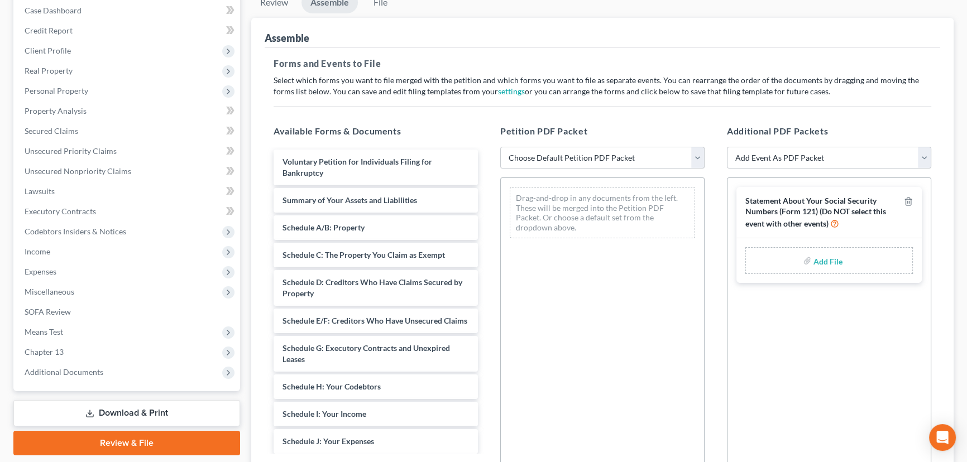
scroll to position [152, 0]
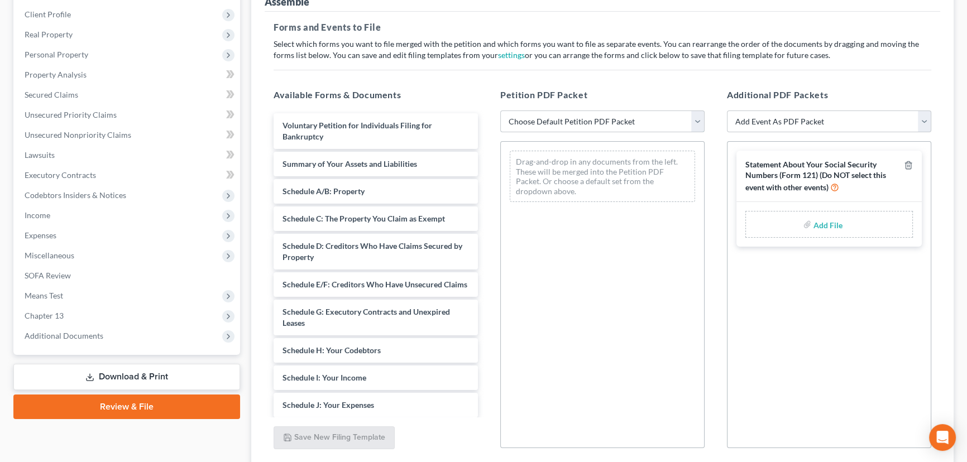
click at [604, 121] on select "Choose Default Petition PDF Packet Emergency Filing (Voluntary Petition and Cre…" at bounding box center [602, 122] width 204 height 22
select select "1"
click at [500, 111] on select "Choose Default Petition PDF Packet Emergency Filing (Voluntary Petition and Cre…" at bounding box center [602, 122] width 204 height 22
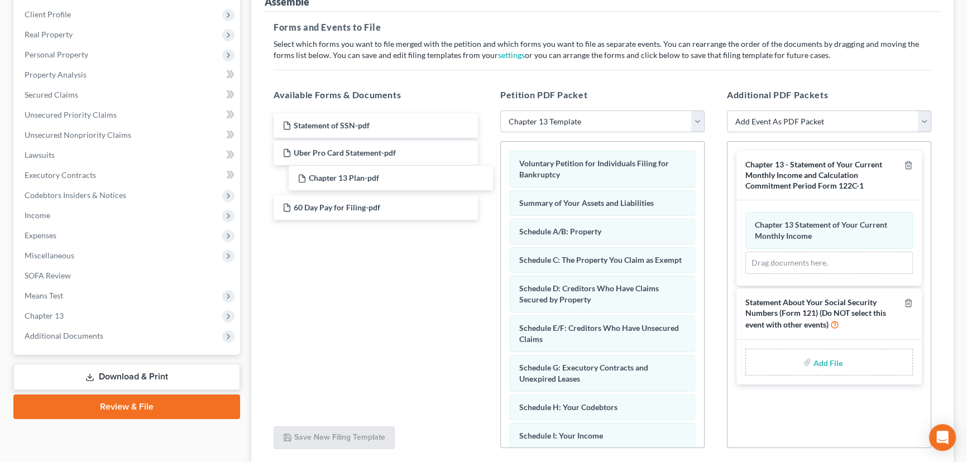
click at [340, 179] on div "Chapter 13 Plan-pdf Statement of SSN-pdf Uber Pro Card Statement-pdf Chapter 13…" at bounding box center [376, 166] width 222 height 107
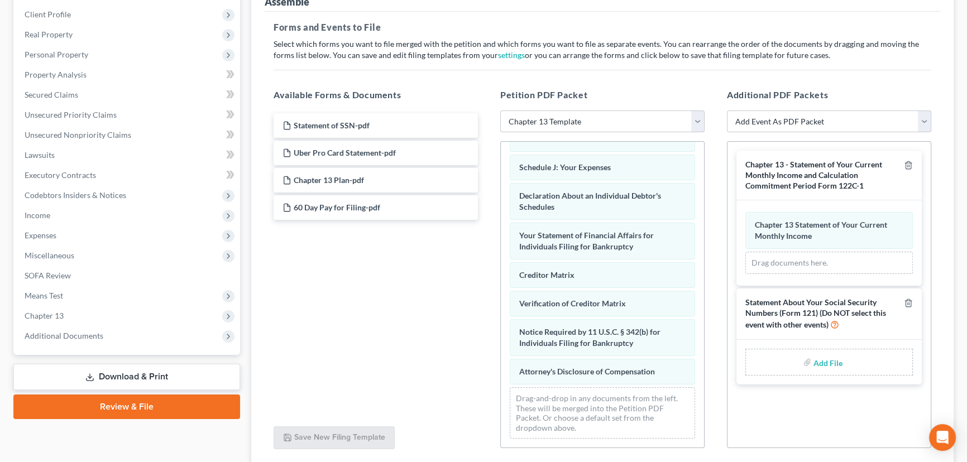
scroll to position [306, 0]
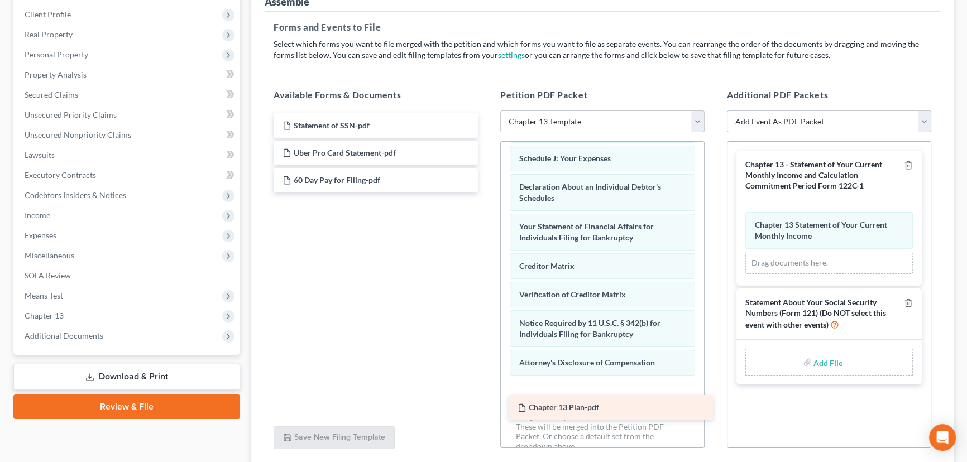
drag, startPoint x: 317, startPoint y: 173, endPoint x: 552, endPoint y: 402, distance: 328.0
click at [487, 193] on div "Chapter 13 Plan-pdf Statement of SSN-pdf Uber Pro Card Statement-pdf Chapter 13…" at bounding box center [376, 152] width 222 height 79
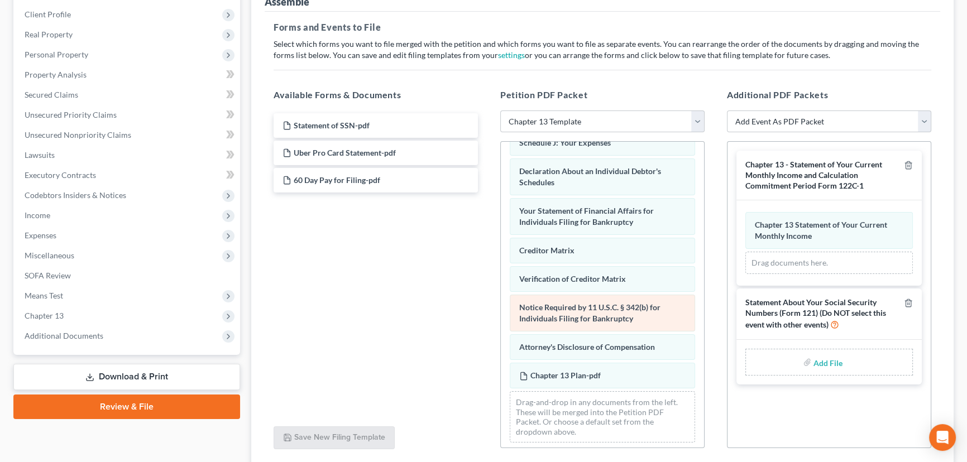
scroll to position [334, 0]
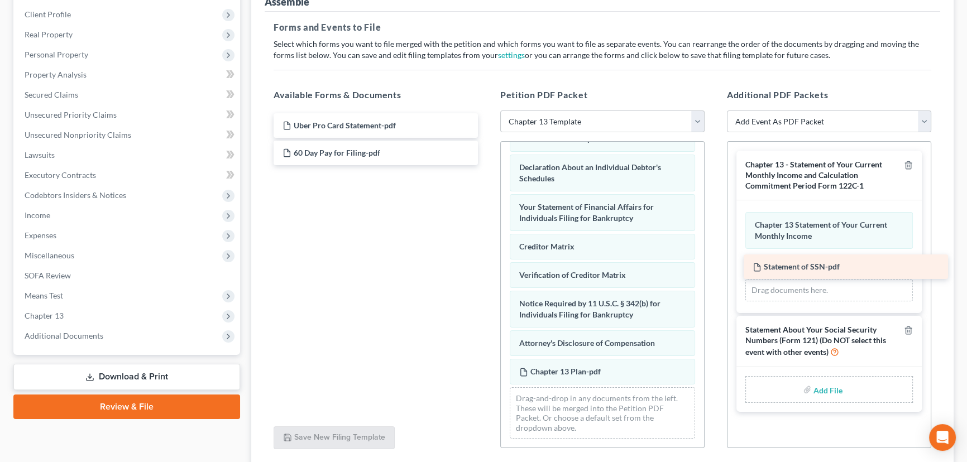
drag, startPoint x: 320, startPoint y: 123, endPoint x: 790, endPoint y: 266, distance: 491.2
click at [487, 165] on div "Statement of SSN-pdf Statement of SSN-pdf Uber Pro Card Statement-pdf 60 Day Pa…" at bounding box center [376, 139] width 222 height 52
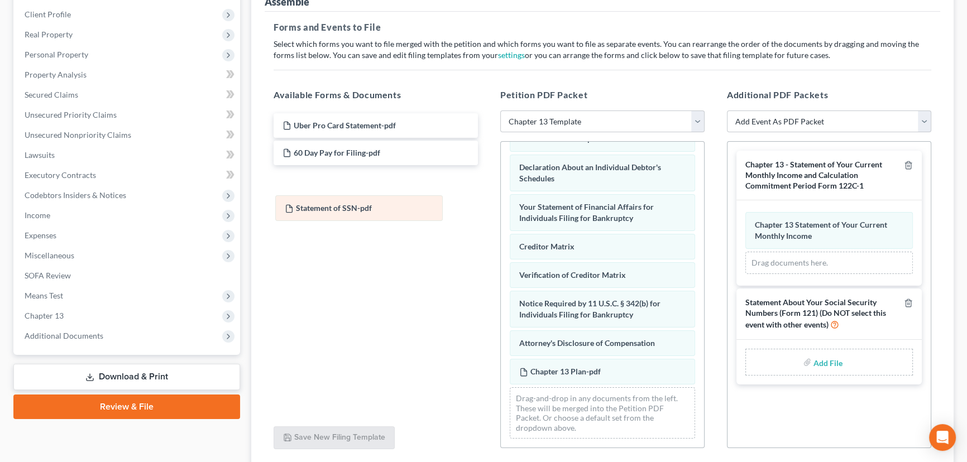
drag, startPoint x: 809, startPoint y: 264, endPoint x: 314, endPoint y: 203, distance: 498.3
click at [745, 212] on div "Statement of SSN-pdf Amended Statement of SSN-pdf Chapter 13 Statement of Your …" at bounding box center [828, 243] width 167 height 62
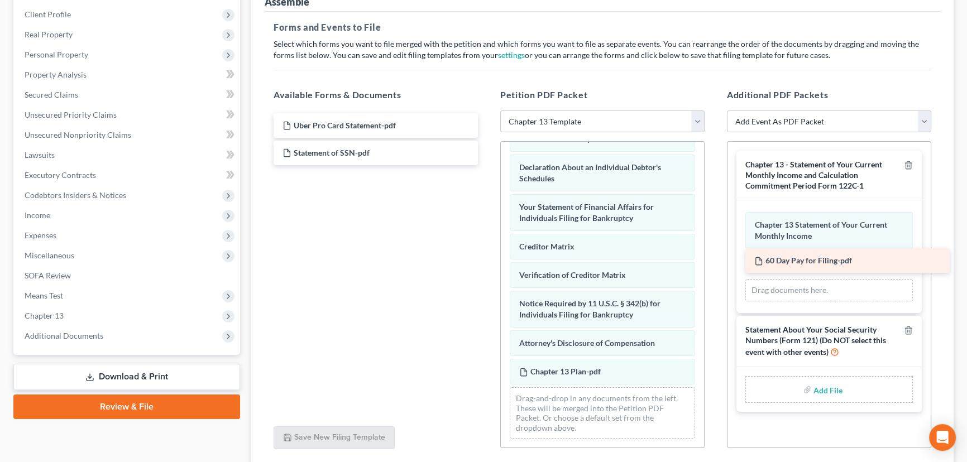
drag, startPoint x: 315, startPoint y: 152, endPoint x: 786, endPoint y: 263, distance: 483.5
click at [487, 165] on div "60 Day Pay for Filing-pdf Uber Pro Card Statement-pdf 60 Day Pay for Filing-pdf…" at bounding box center [376, 139] width 222 height 52
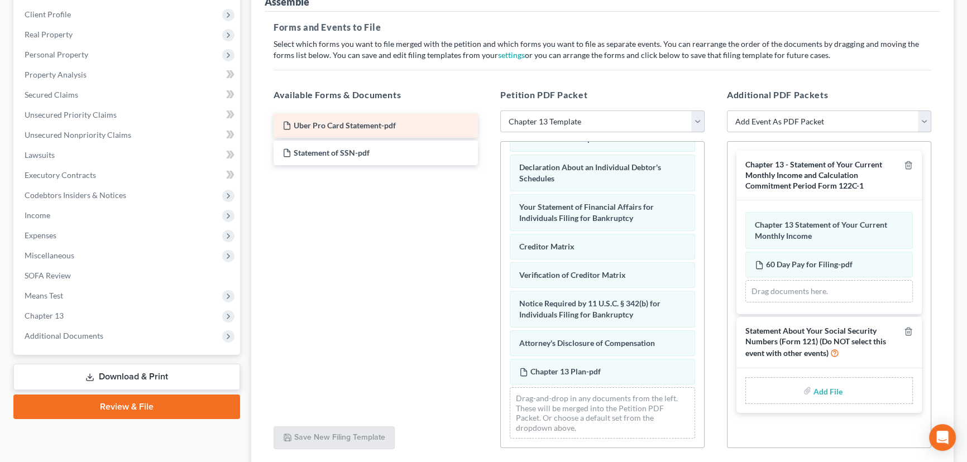
click at [339, 121] on span "Uber Pro Card Statement-pdf" at bounding box center [345, 125] width 102 height 9
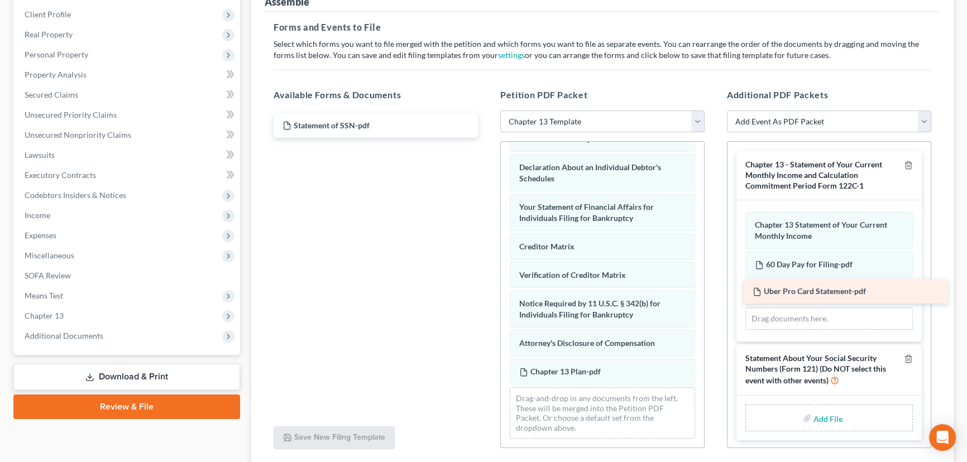
drag, startPoint x: 324, startPoint y: 122, endPoint x: 794, endPoint y: 289, distance: 498.9
click at [487, 138] on div "Uber Pro Card Statement-pdf Uber Pro Card Statement-pdf Statement of SSN-pdf" at bounding box center [376, 125] width 222 height 25
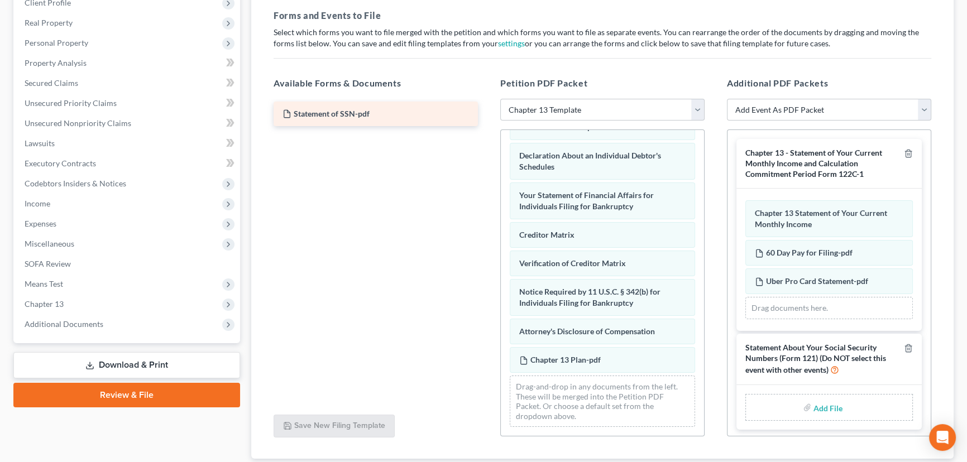
scroll to position [152, 0]
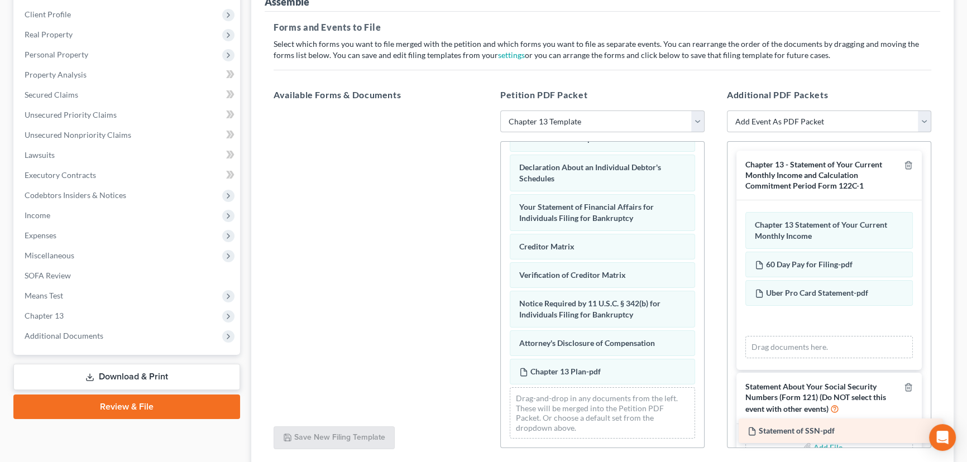
drag, startPoint x: 325, startPoint y: 121, endPoint x: 790, endPoint y: 428, distance: 557.2
click at [487, 111] on div "Statement of SSN-pdf Statement of SSN-pdf" at bounding box center [376, 111] width 222 height 0
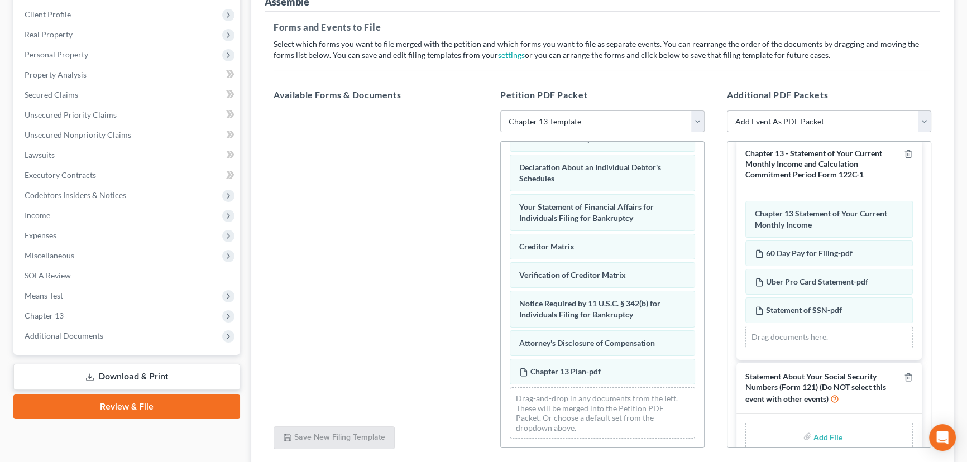
scroll to position [30, 0]
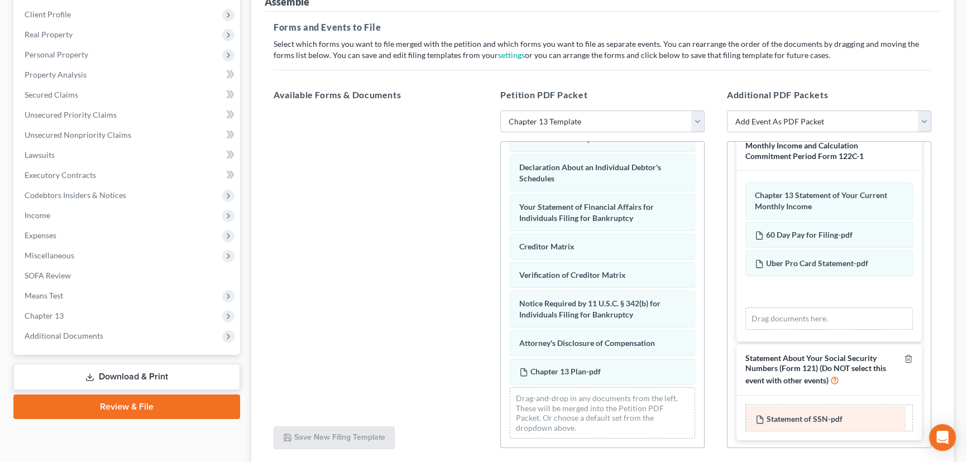
drag, startPoint x: 797, startPoint y: 291, endPoint x: 798, endPoint y: 421, distance: 129.5
click at [798, 329] on div "Statement of SSN-pdf Amended Statement of SSN-pdf Chapter 13 Statement of Your …" at bounding box center [828, 256] width 167 height 147
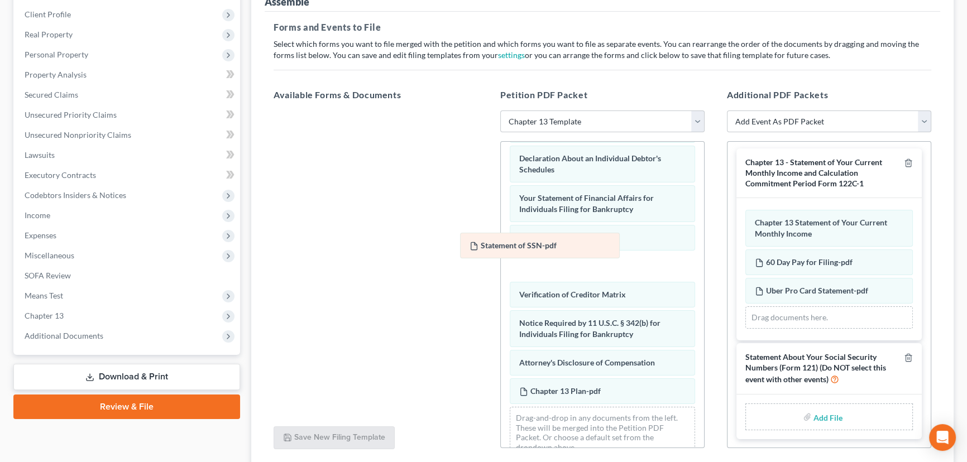
scroll to position [1, 0]
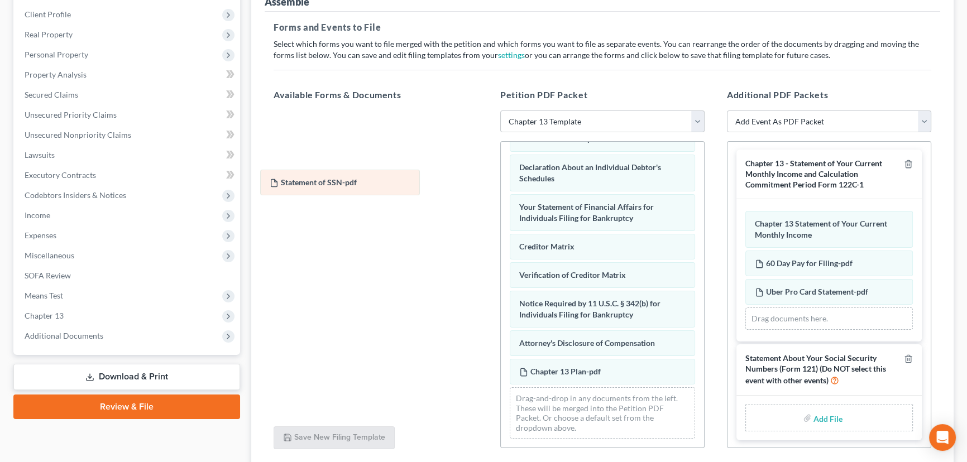
drag, startPoint x: 826, startPoint y: 291, endPoint x: 339, endPoint y: 183, distance: 498.2
click at [745, 211] on div "Statement of SSN-pdf Amended Statement of SSN-pdf Chapter 13 Statement of Your …" at bounding box center [828, 270] width 167 height 119
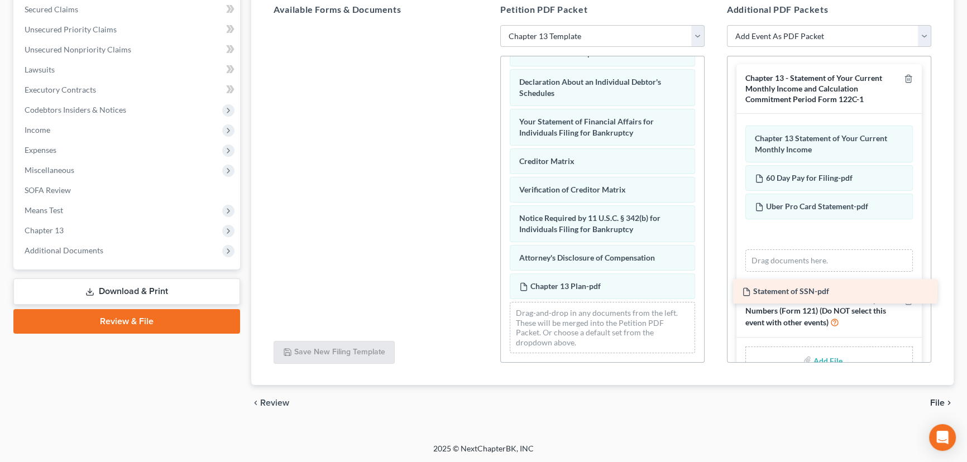
scroll to position [30, 0]
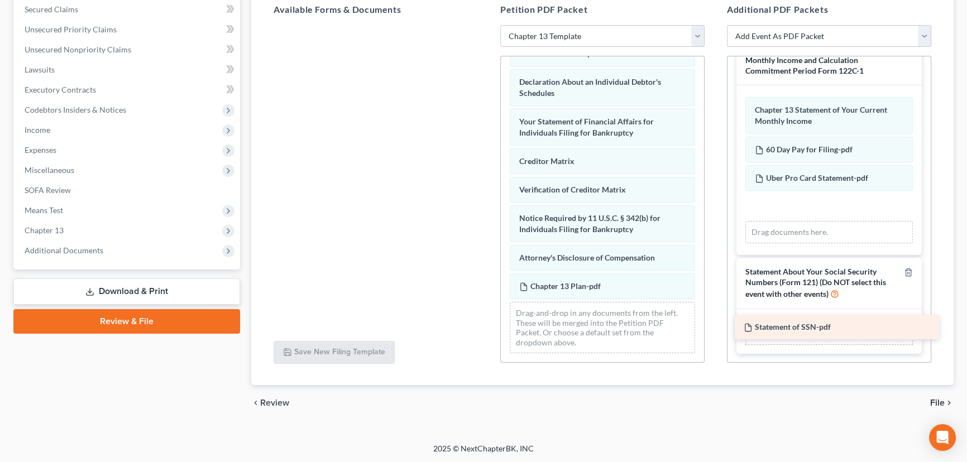
drag, startPoint x: 340, startPoint y: 35, endPoint x: 801, endPoint y: 324, distance: 543.9
click at [487, 25] on div "Statement of SSN-pdf Statement of SSN-pdf" at bounding box center [376, 25] width 222 height 0
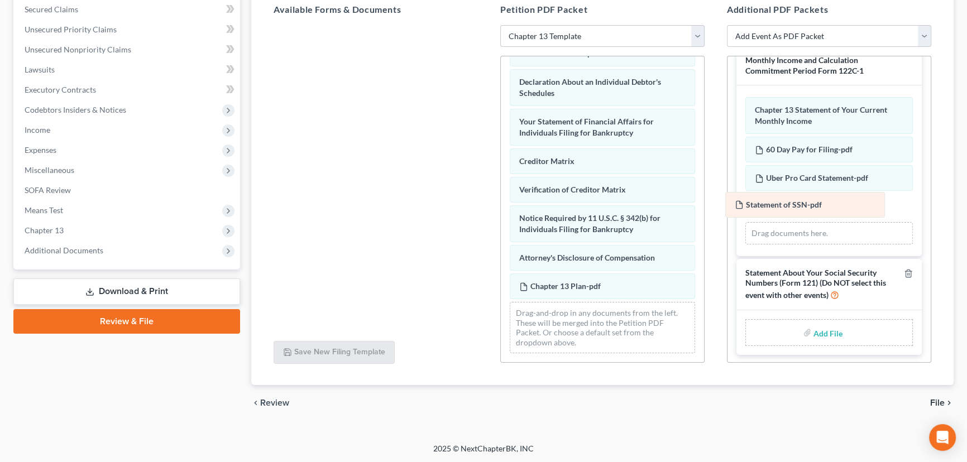
scroll to position [1, 0]
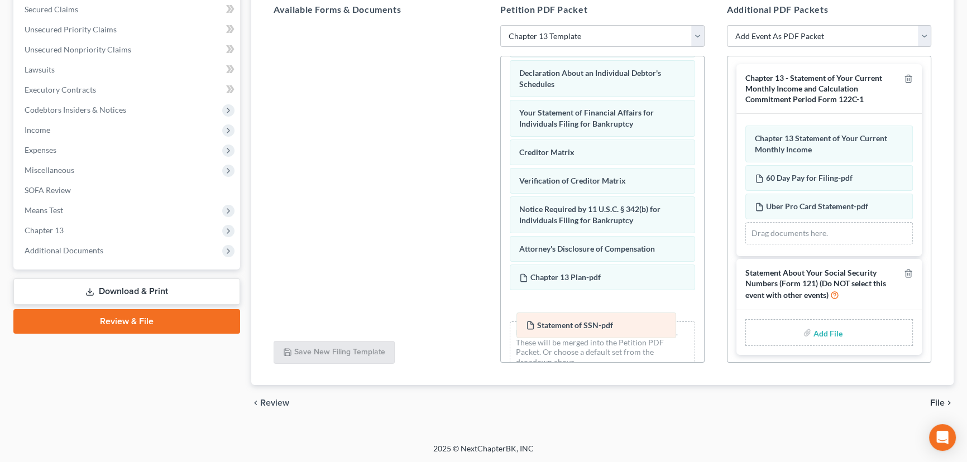
drag, startPoint x: 820, startPoint y: 205, endPoint x: 592, endPoint y: 326, distance: 258.7
click at [745, 244] on div "Statement of SSN-pdf Amended Statement of SSN-pdf Chapter 13 Statement of Your …" at bounding box center [828, 185] width 167 height 119
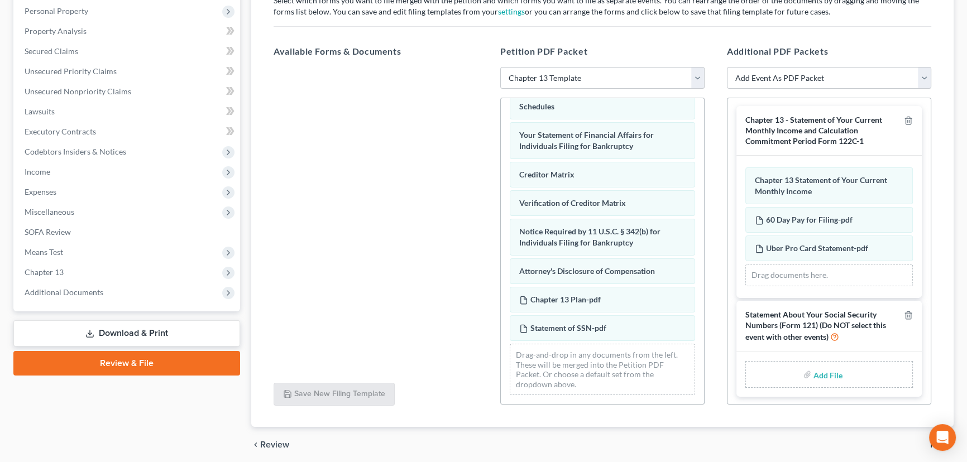
scroll to position [237, 0]
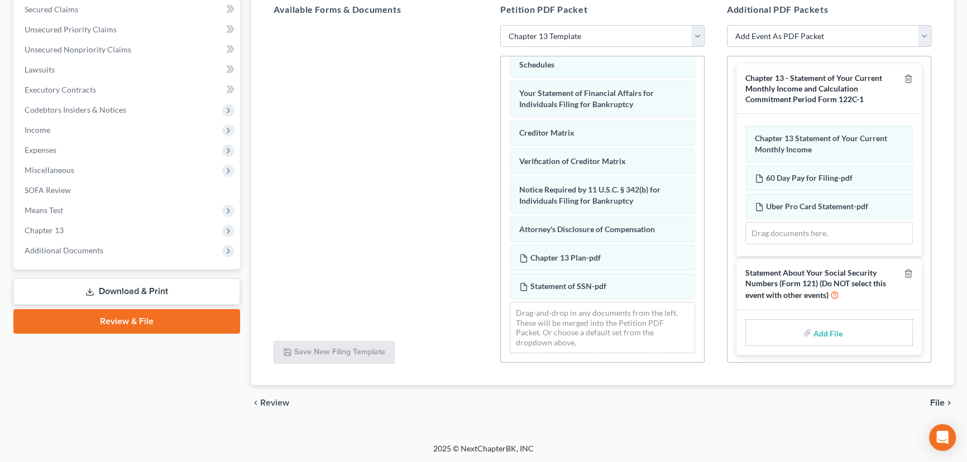
click at [813, 333] on input "file" at bounding box center [826, 333] width 27 height 20
type input "C:\fakepath\Statement of SSN.pdf"
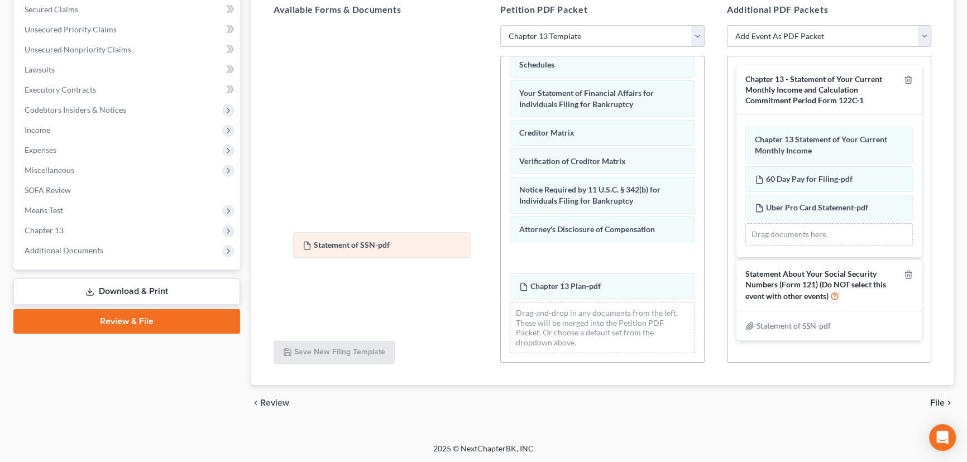
drag, startPoint x: 595, startPoint y: 284, endPoint x: 353, endPoint y: 219, distance: 250.9
click at [501, 221] on div "Statement of SSN-pdf Voluntary Petition for Individuals Filing for Bankruptcy S…" at bounding box center [602, 32] width 203 height 660
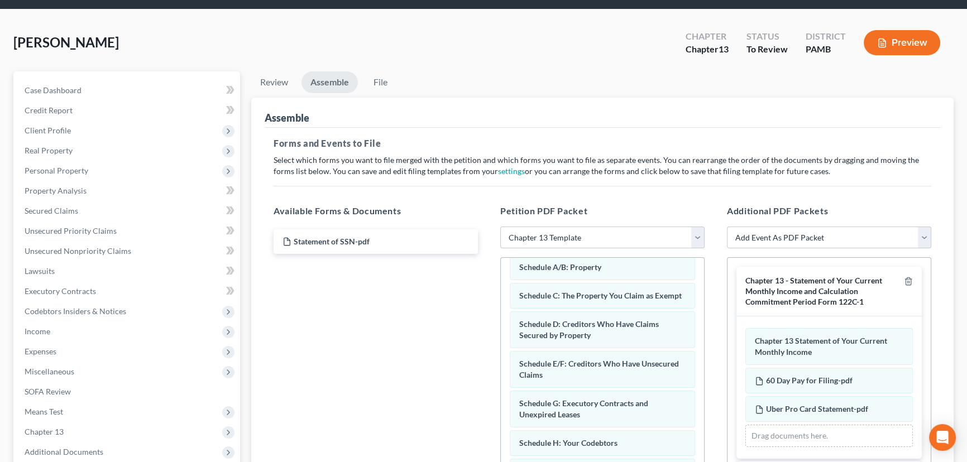
scroll to position [34, 0]
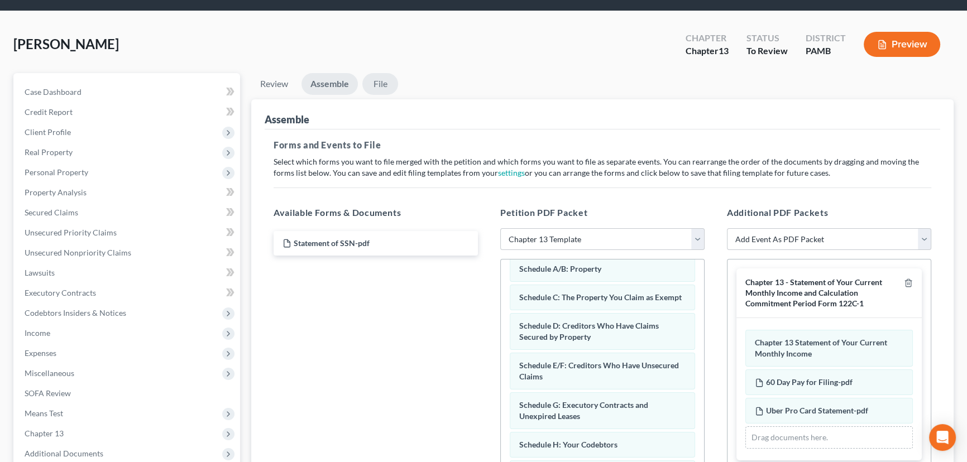
click at [375, 84] on link "File" at bounding box center [380, 84] width 36 height 22
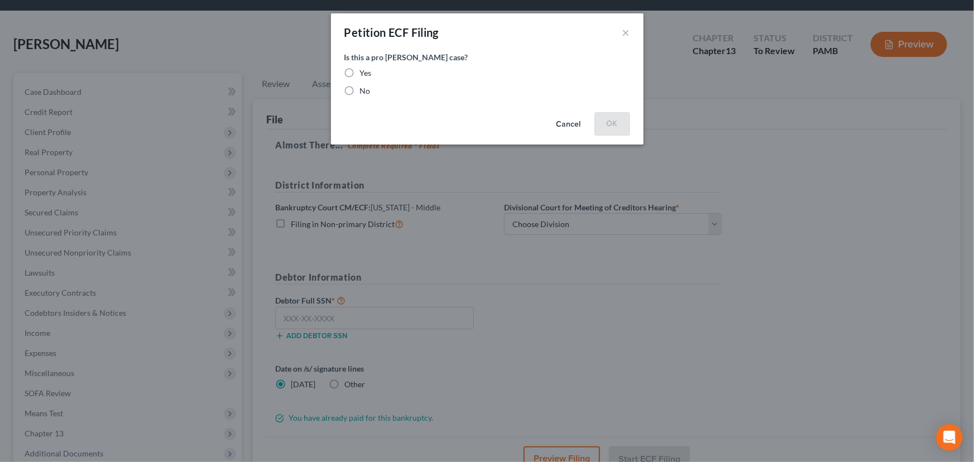
click at [360, 88] on label "No" at bounding box center [365, 90] width 11 height 11
click at [364, 88] on input "No" at bounding box center [367, 88] width 7 height 7
radio input "true"
click at [608, 124] on button "OK" at bounding box center [612, 123] width 36 height 22
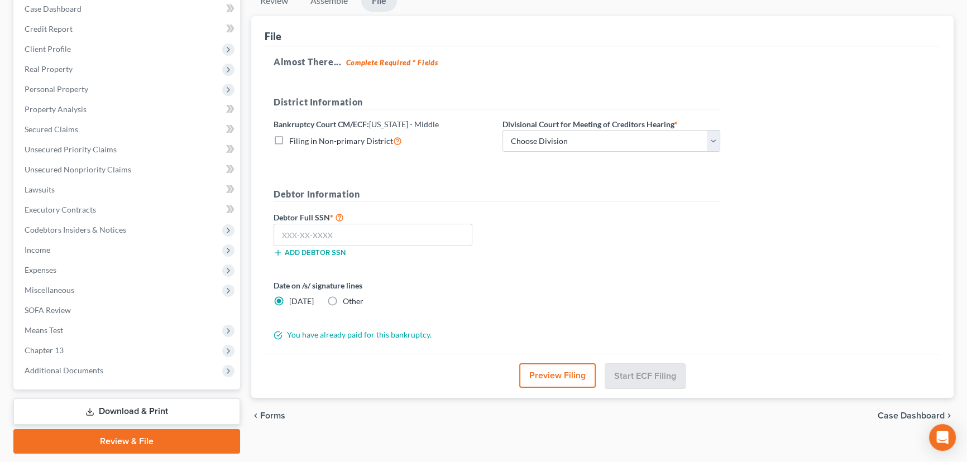
scroll to position [85, 0]
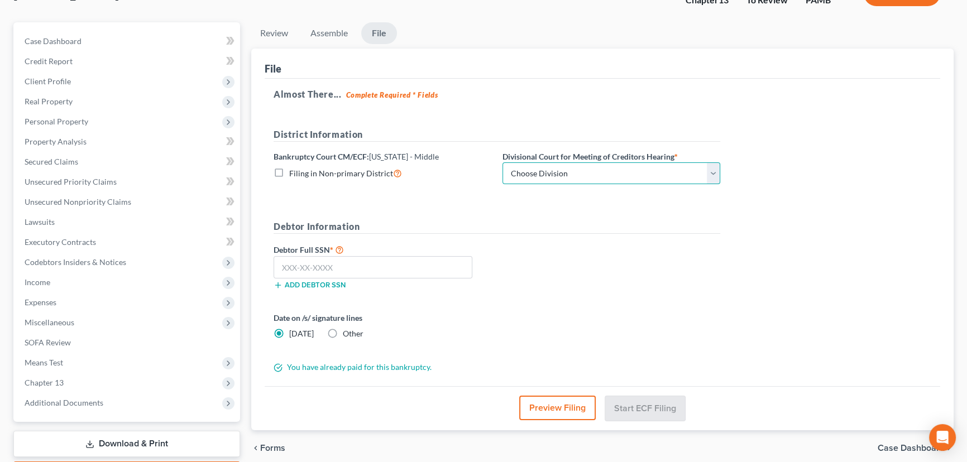
click at [556, 168] on select "Choose Division Harrisburg Wilkes-Barre Williamsport Williamsport/ Wilkes-Barre" at bounding box center [611, 173] width 218 height 22
click at [563, 167] on select "Choose Division Harrisburg Wilkes-Barre Williamsport Williamsport/ Wilkes-Barre" at bounding box center [611, 173] width 218 height 22
click at [593, 176] on select "Choose Division Harrisburg Wilkes-Barre Williamsport Williamsport/ Wilkes-Barre" at bounding box center [611, 173] width 218 height 22
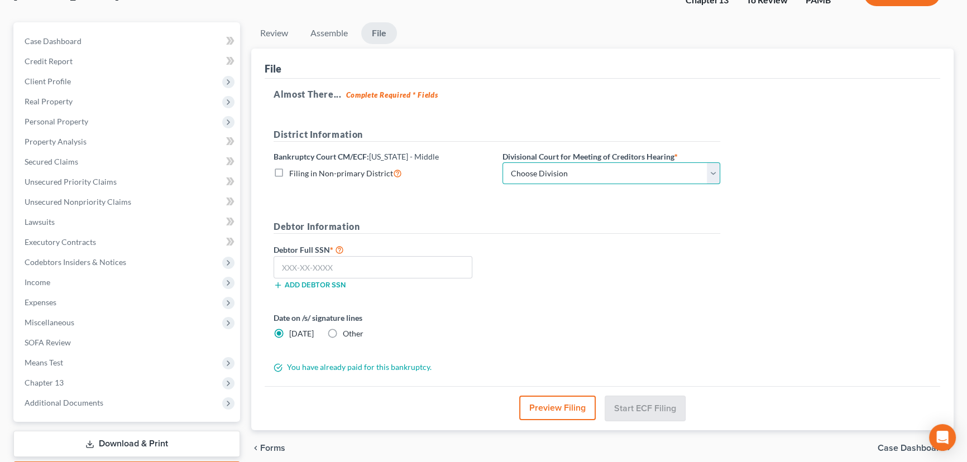
select select "1"
click at [502, 162] on select "Choose Division Harrisburg Wilkes-Barre Williamsport Williamsport/ Wilkes-Barre" at bounding box center [611, 173] width 218 height 22
click at [351, 266] on input "text" at bounding box center [372, 267] width 199 height 22
click at [319, 270] on input "text" at bounding box center [372, 267] width 199 height 22
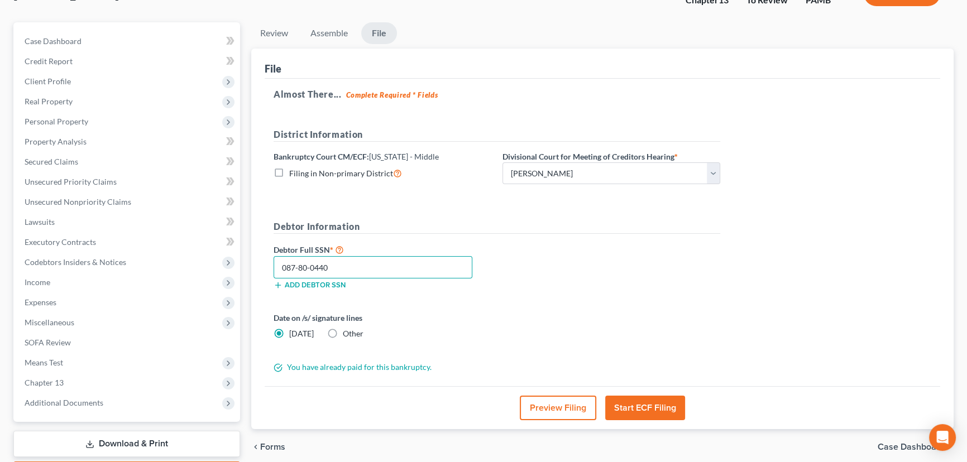
type input "087-80-0440"
click at [658, 411] on button "Start ECF Filing" at bounding box center [645, 408] width 80 height 25
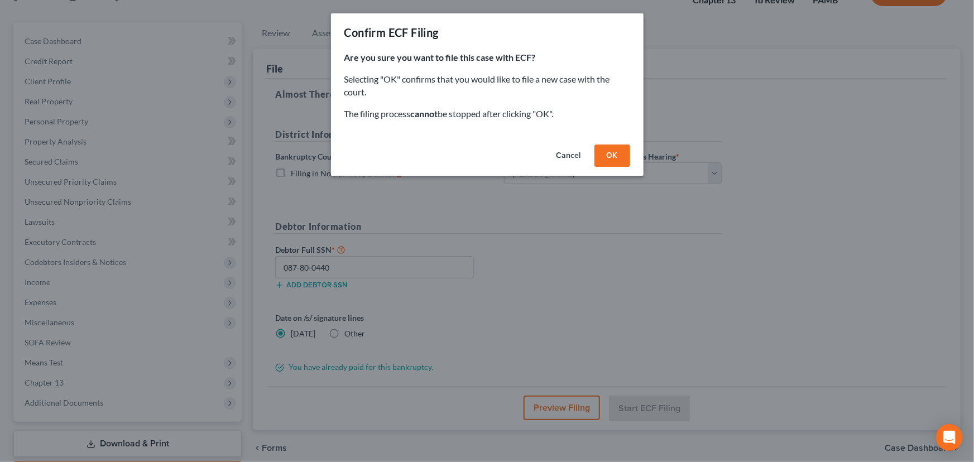
click at [618, 156] on button "OK" at bounding box center [612, 156] width 36 height 22
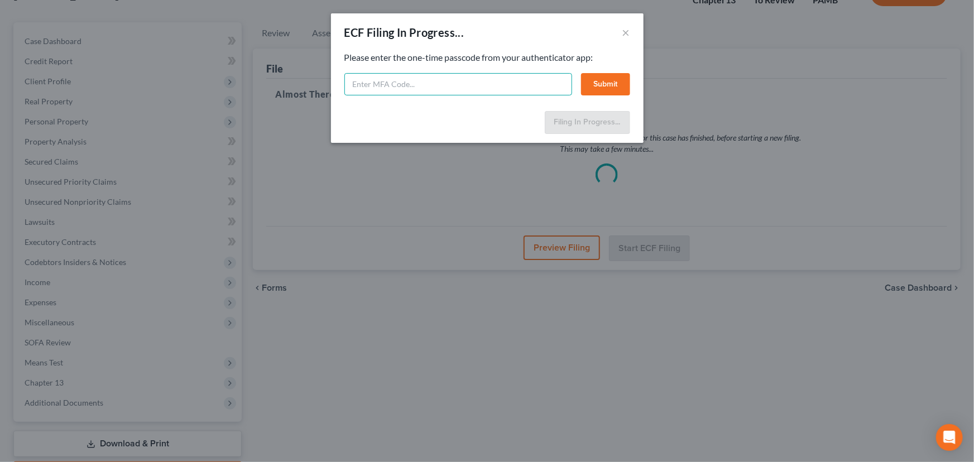
click at [480, 85] on input "text" at bounding box center [458, 84] width 228 height 22
type input "572925"
click at [603, 83] on button "Submit" at bounding box center [605, 84] width 49 height 22
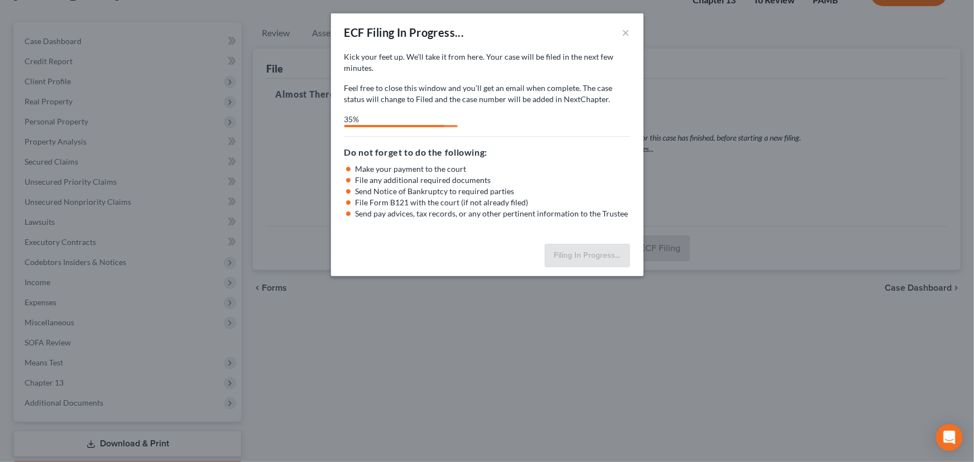
click at [710, 34] on div "ECF Filing In Progress... × Kick your feet up. We’ll take it from here. Your ca…" at bounding box center [487, 231] width 974 height 462
select select "1"
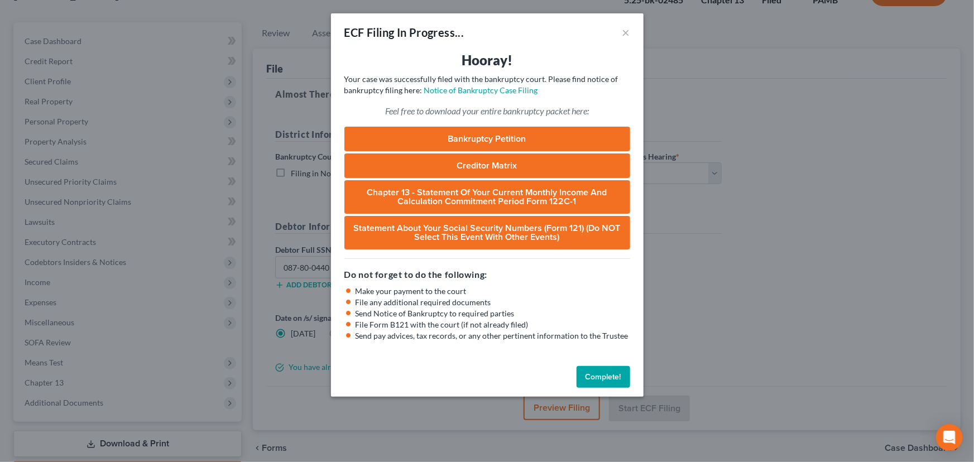
click at [595, 380] on button "Complete!" at bounding box center [604, 377] width 54 height 22
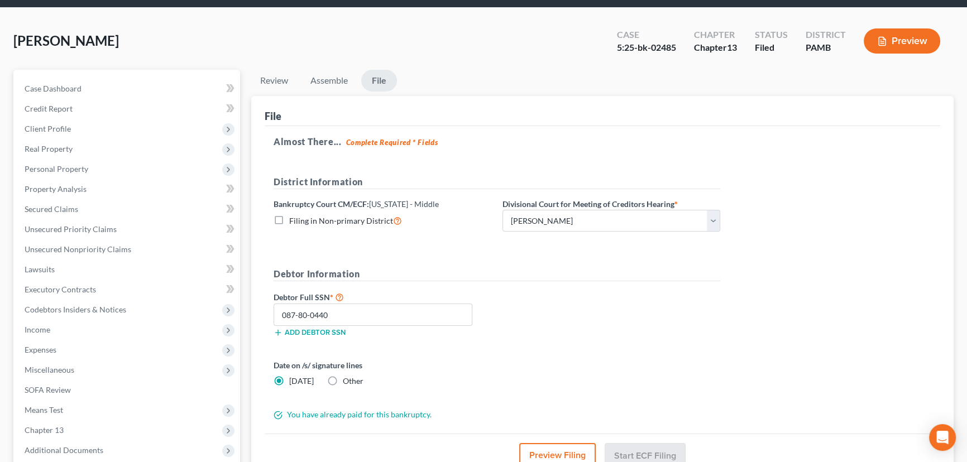
scroll to position [0, 0]
